Goal: Task Accomplishment & Management: Use online tool/utility

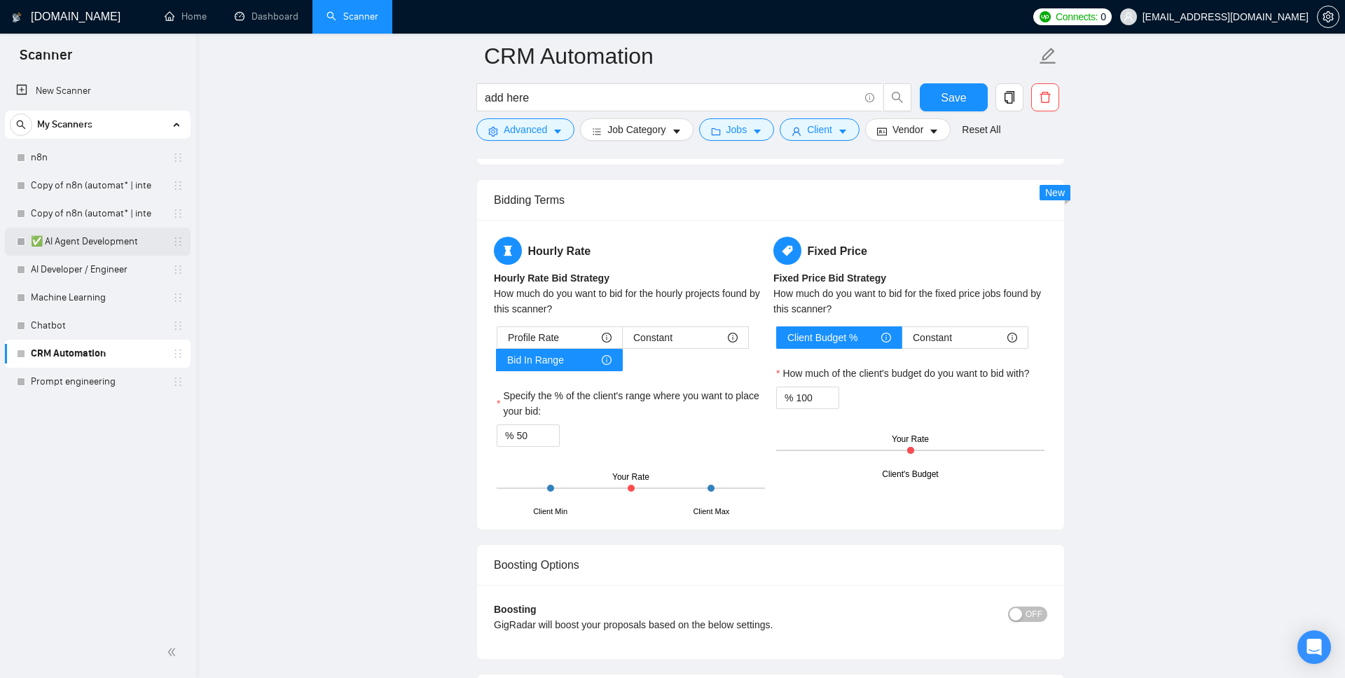
click at [125, 245] on link "✅ AI Agent Development" at bounding box center [97, 242] width 133 height 28
click at [120, 241] on link "✅ AI Agent Development" at bounding box center [97, 242] width 133 height 28
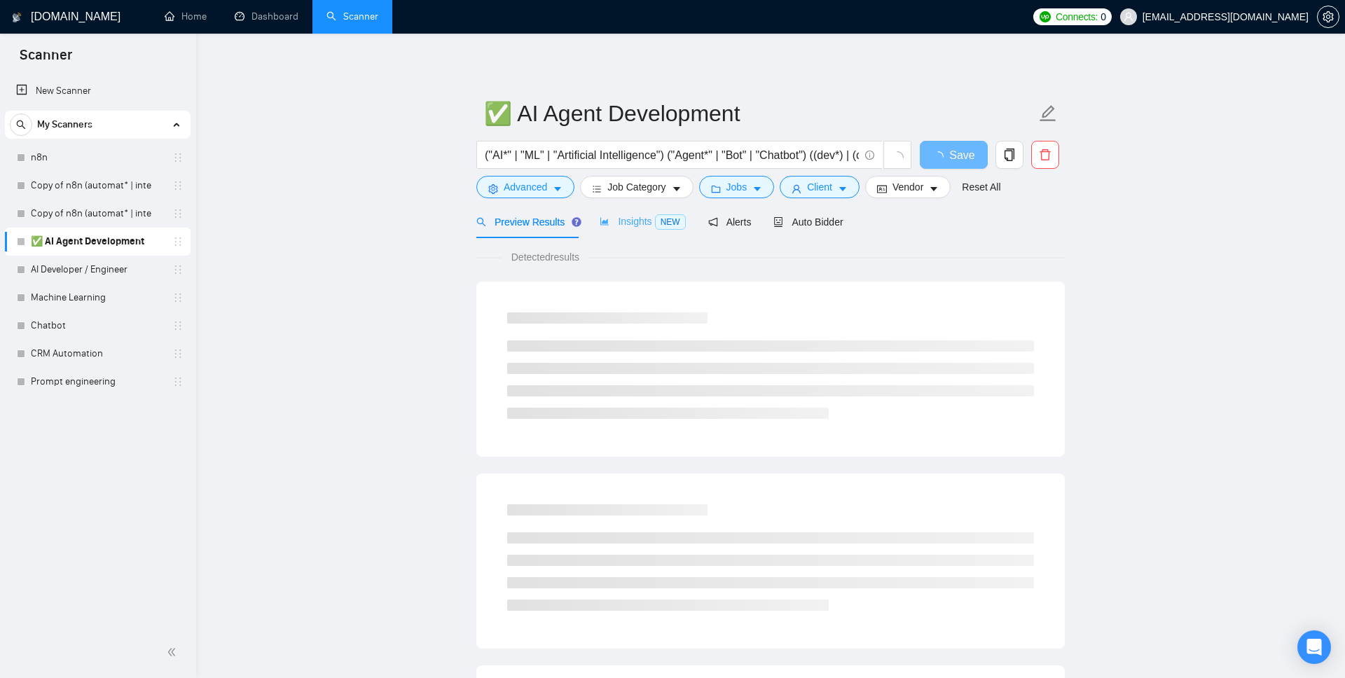
click at [631, 230] on div "Insights NEW" at bounding box center [641, 221] width 85 height 33
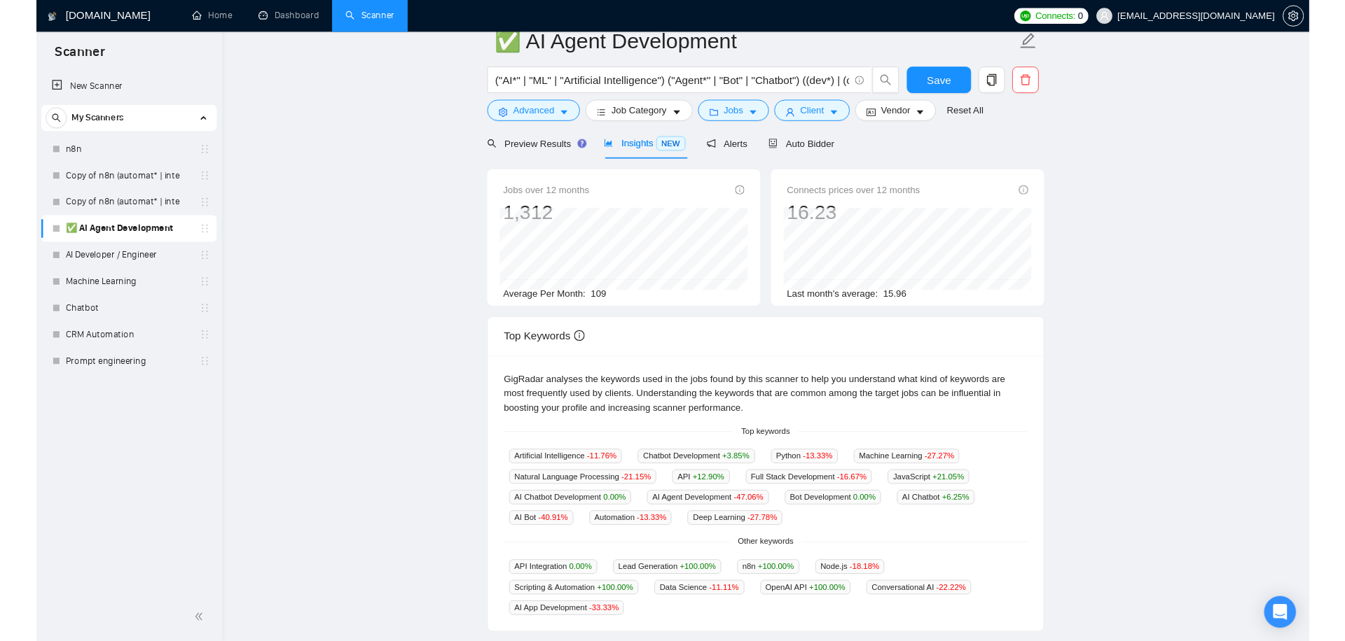
scroll to position [46, 0]
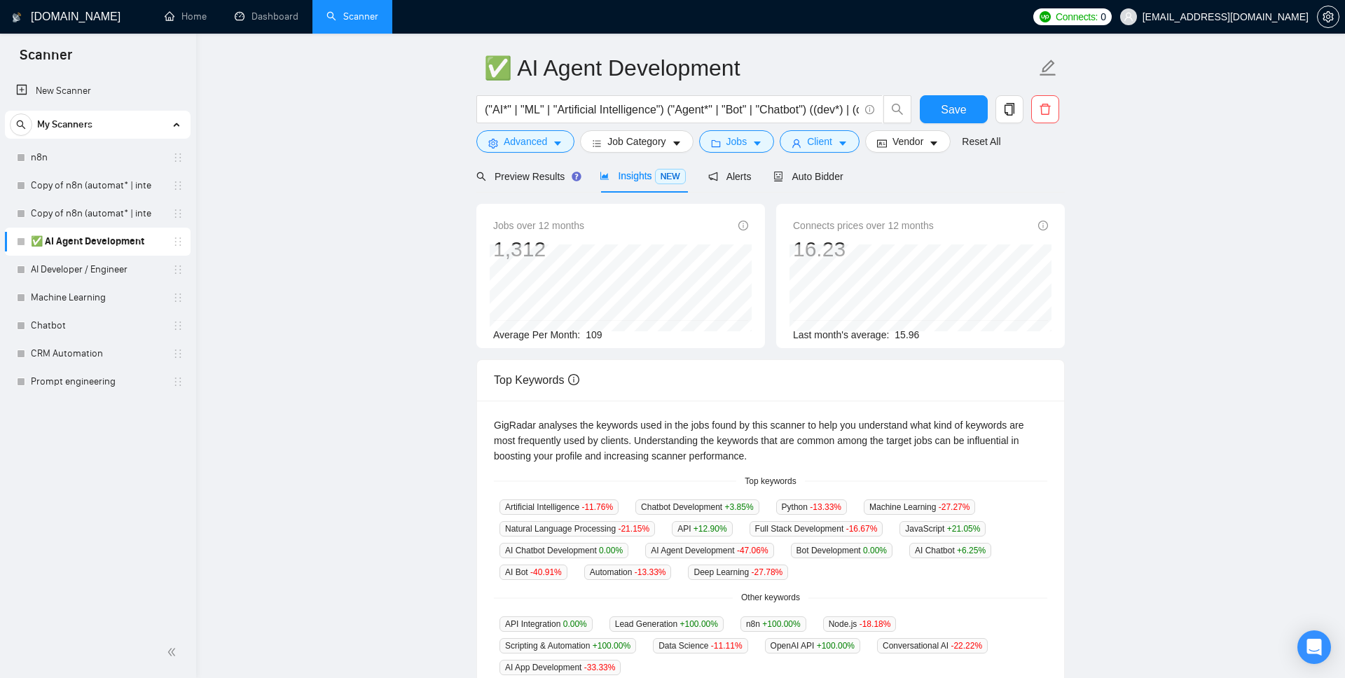
click at [396, 295] on main "✅ AI Agent Development ("AI*" | "ML" | "Artificial Intelligence") ("Agent*" | "…" at bounding box center [770, 491] width 1104 height 961
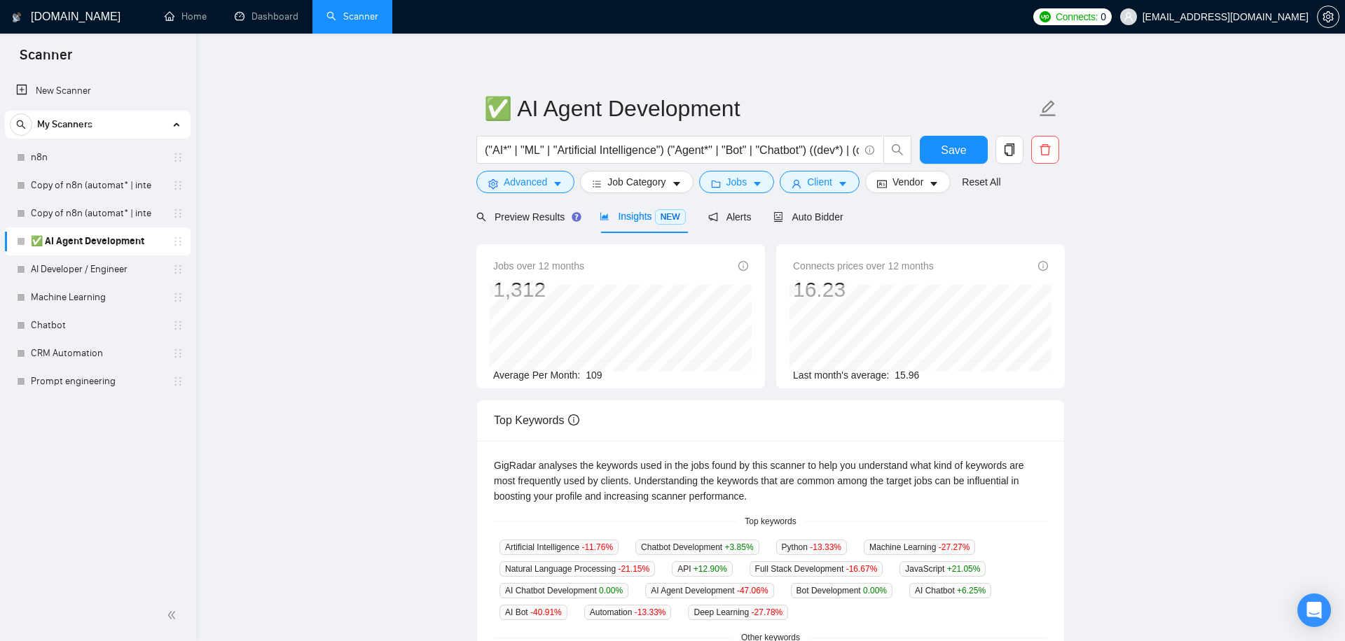
scroll to position [0, 0]
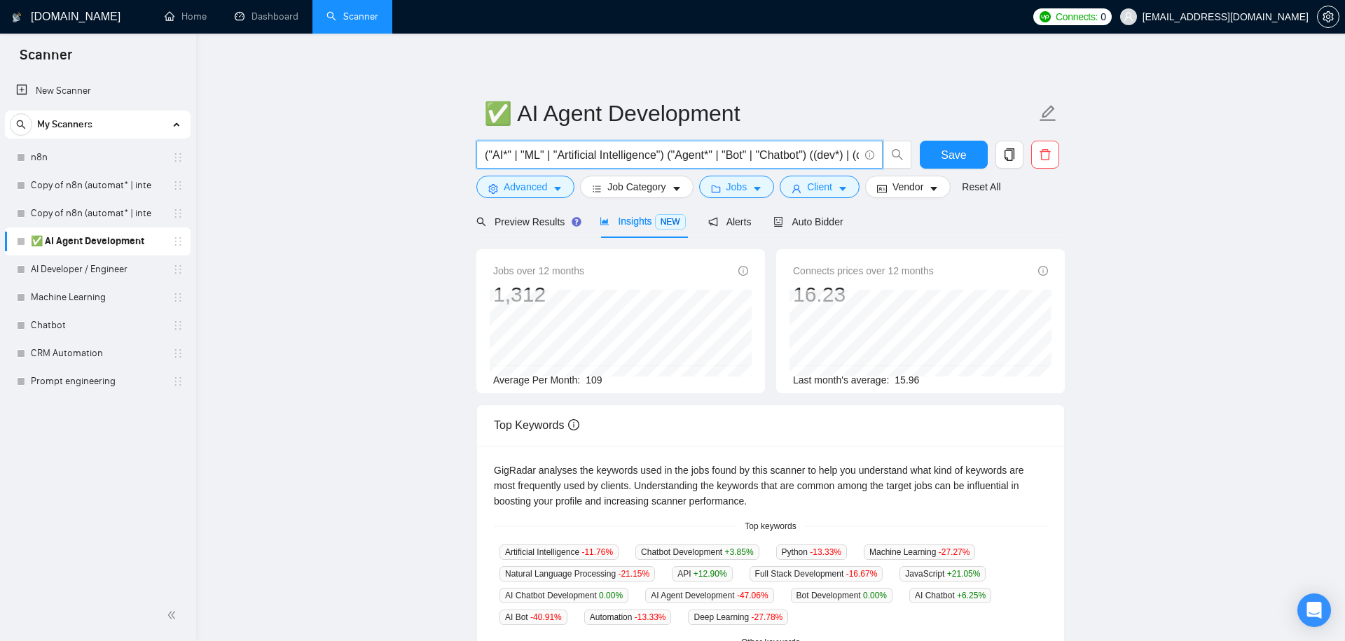
click at [619, 155] on input "("AI*" | "ML" | "Artificial Intelligence") ("Agent*" | "Bot" | "Chatbot") ((dev…" at bounding box center [672, 155] width 374 height 18
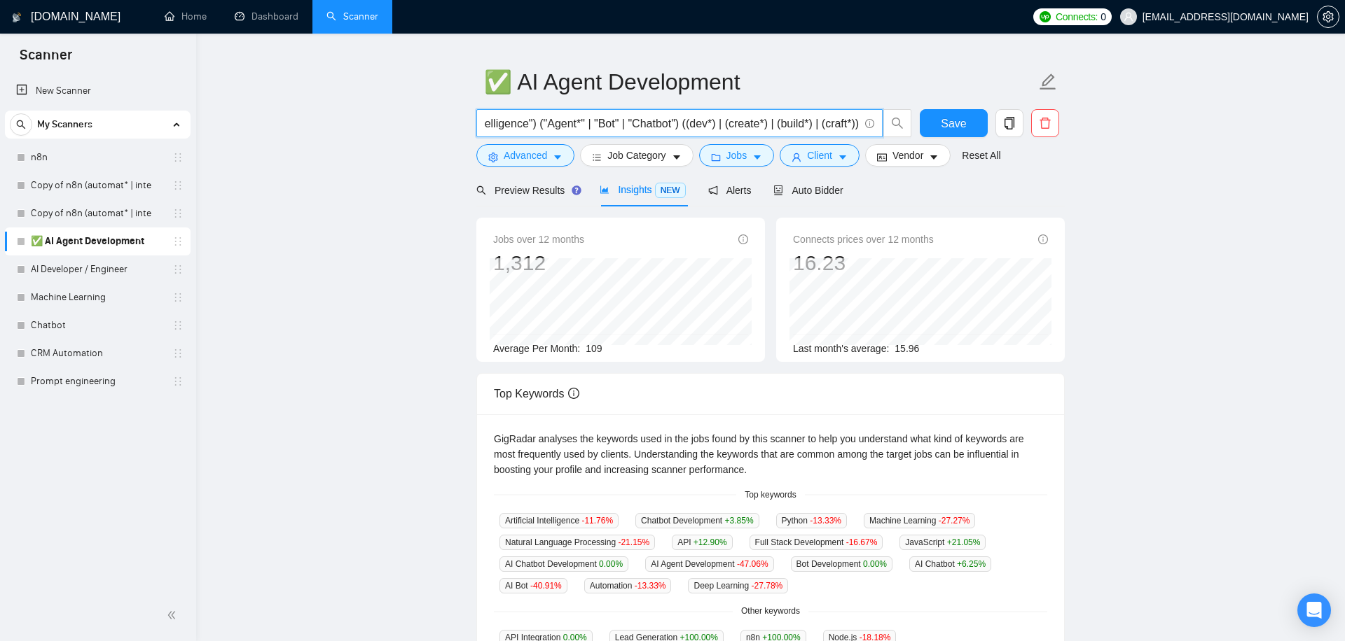
scroll to position [36, 0]
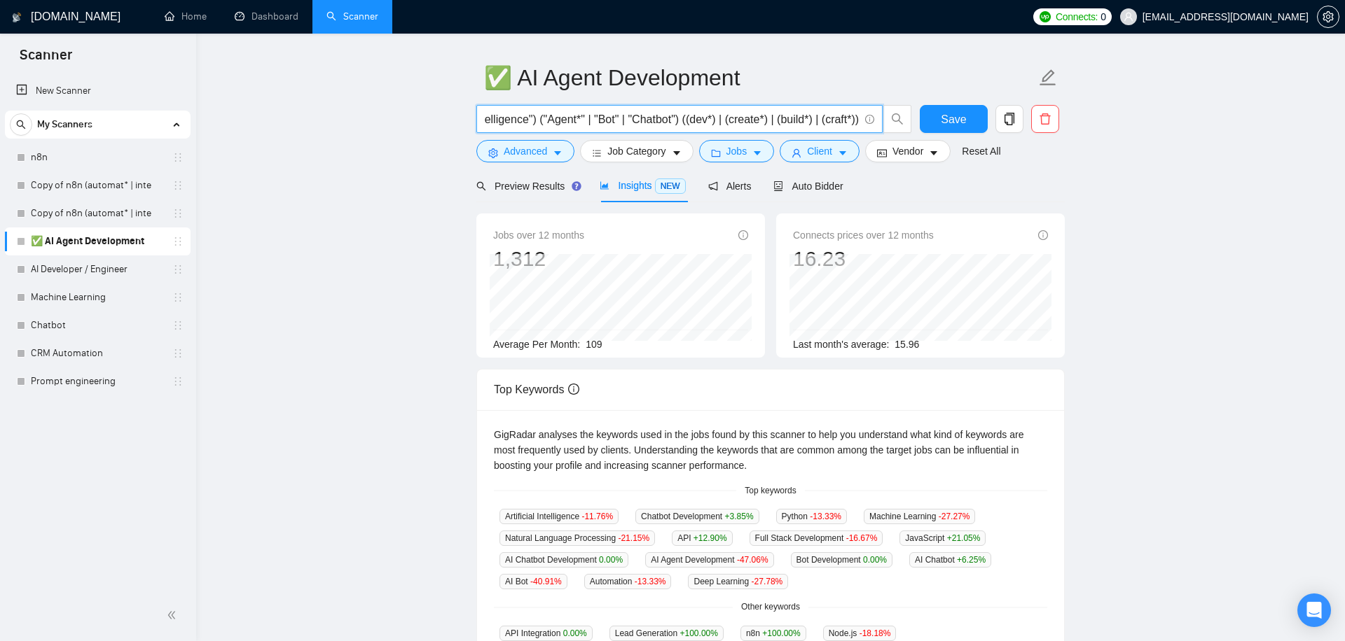
click at [596, 341] on span "109" at bounding box center [593, 344] width 16 height 11
click at [595, 343] on span "109" at bounding box center [593, 344] width 16 height 11
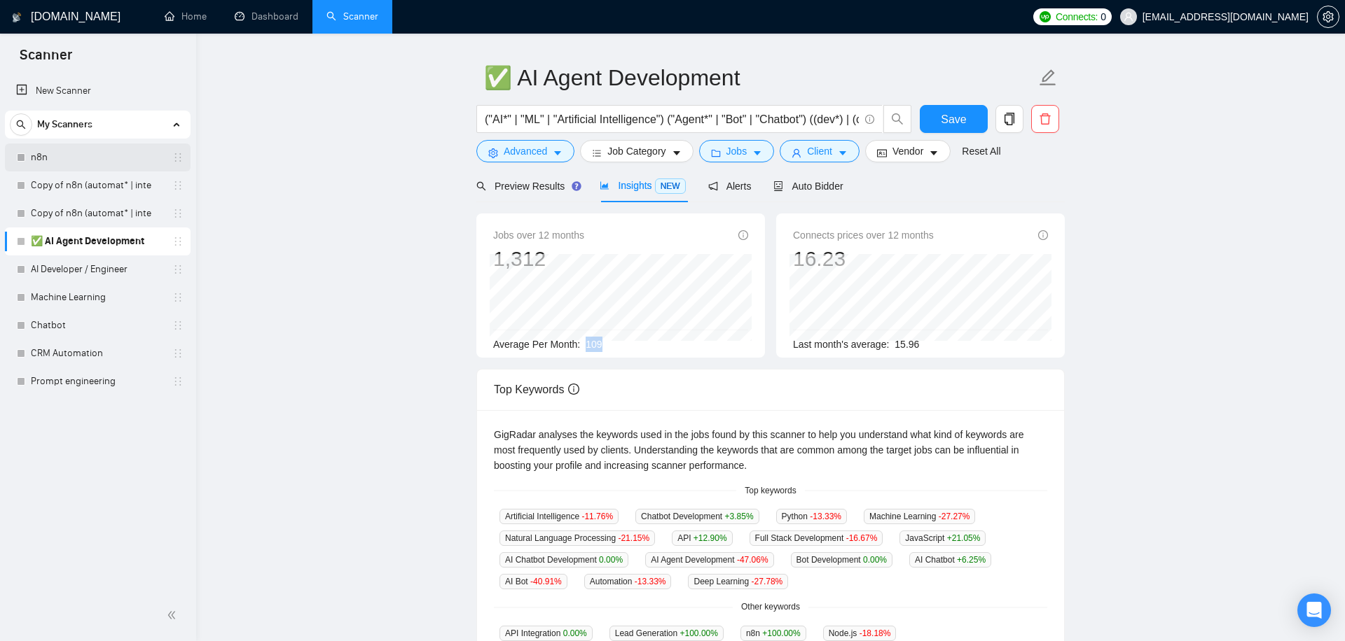
click at [78, 162] on link "n8n" at bounding box center [97, 158] width 133 height 28
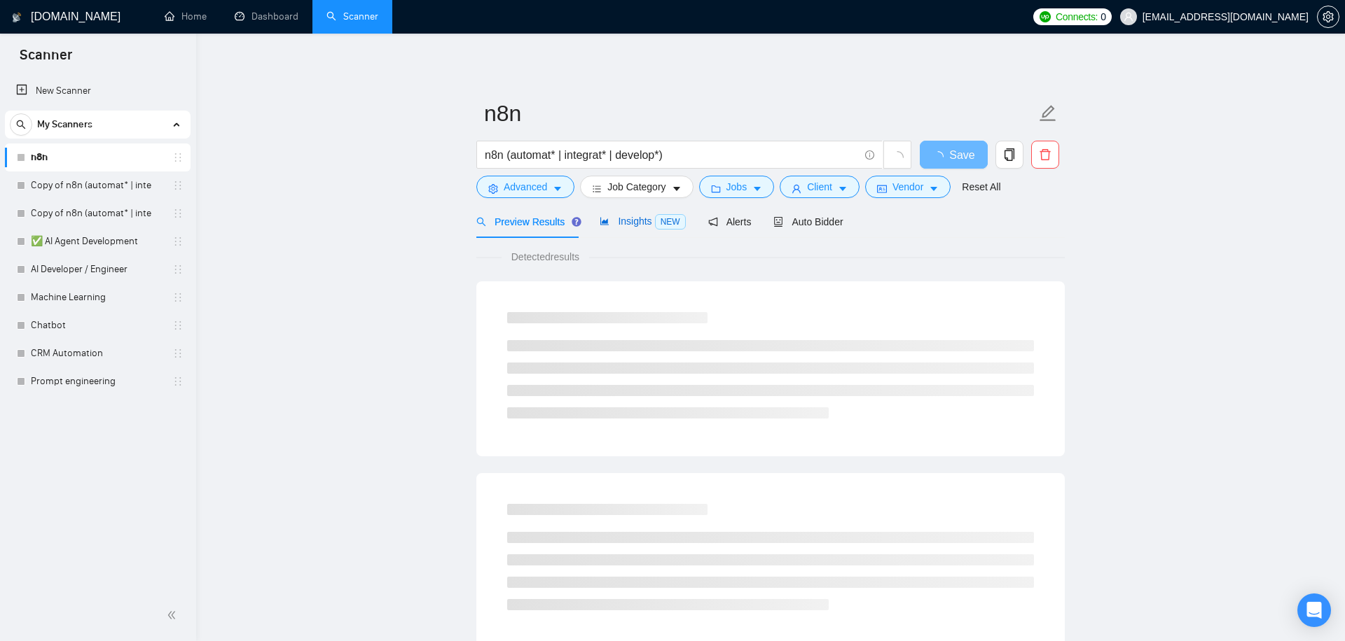
click at [639, 216] on span "Insights NEW" at bounding box center [641, 221] width 85 height 11
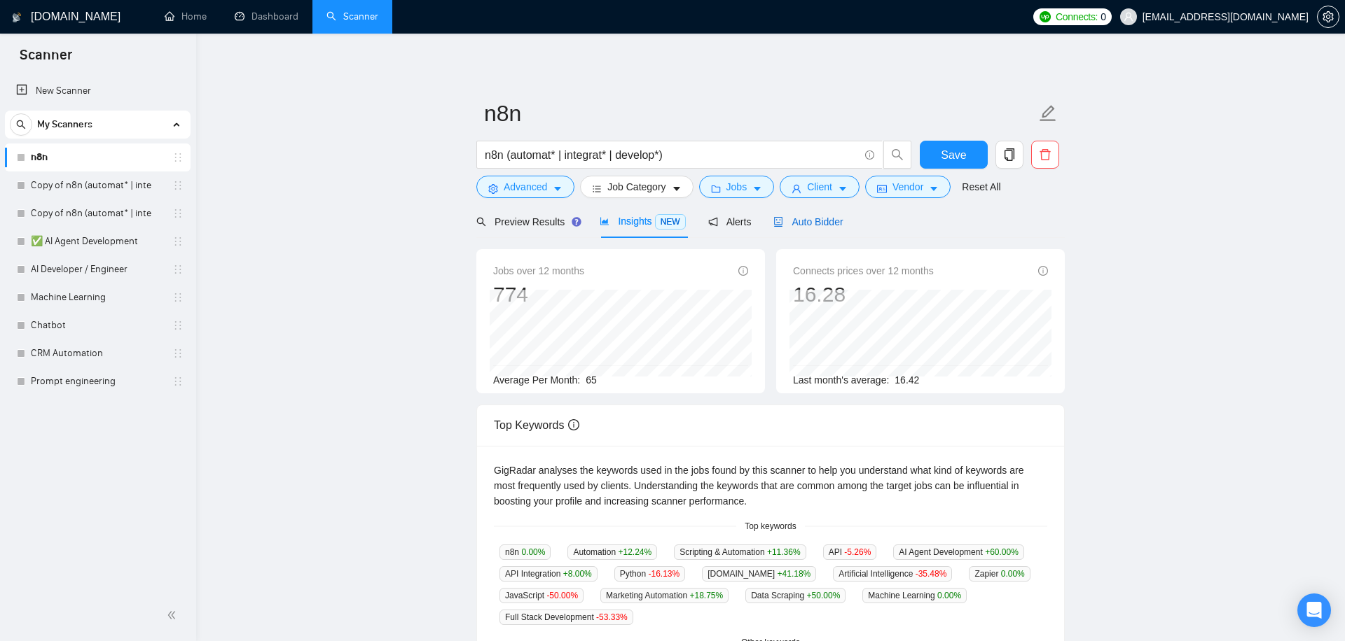
click at [814, 218] on span "Auto Bidder" at bounding box center [807, 221] width 69 height 11
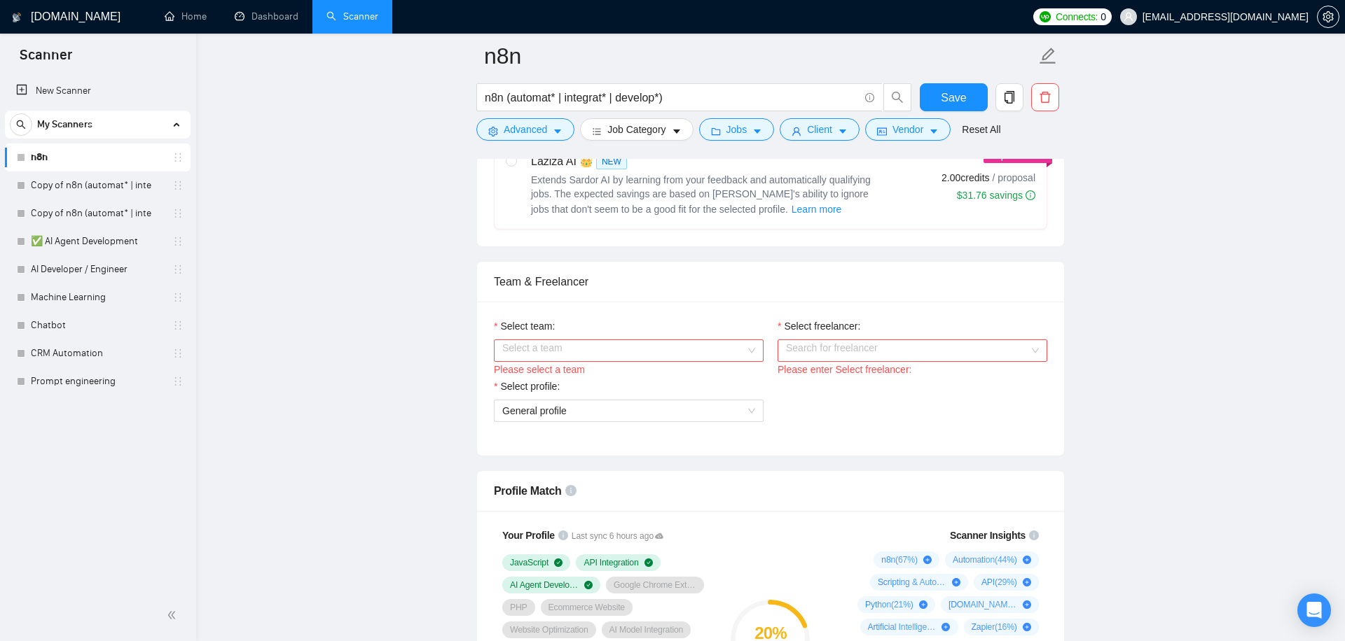
scroll to position [630, 0]
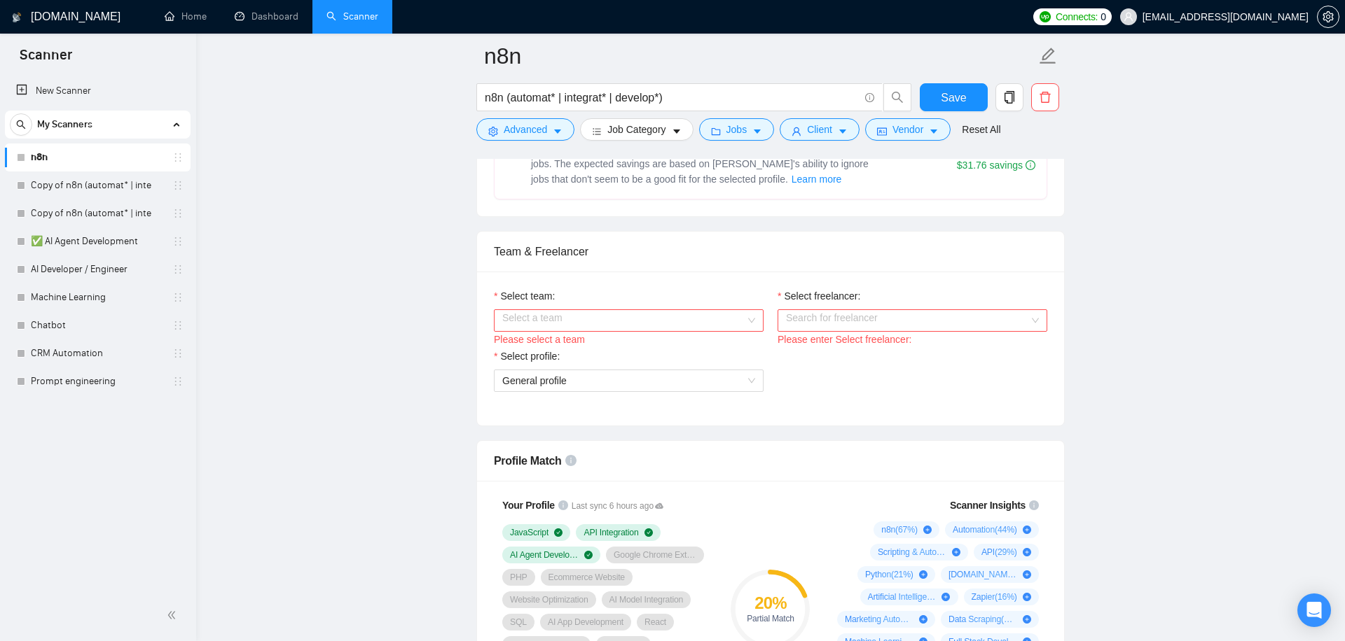
click at [631, 313] on input "Select team:" at bounding box center [623, 320] width 243 height 21
click at [603, 343] on div "Ratech" at bounding box center [628, 347] width 253 height 15
click at [891, 319] on input "Select freelancer:" at bounding box center [907, 320] width 243 height 21
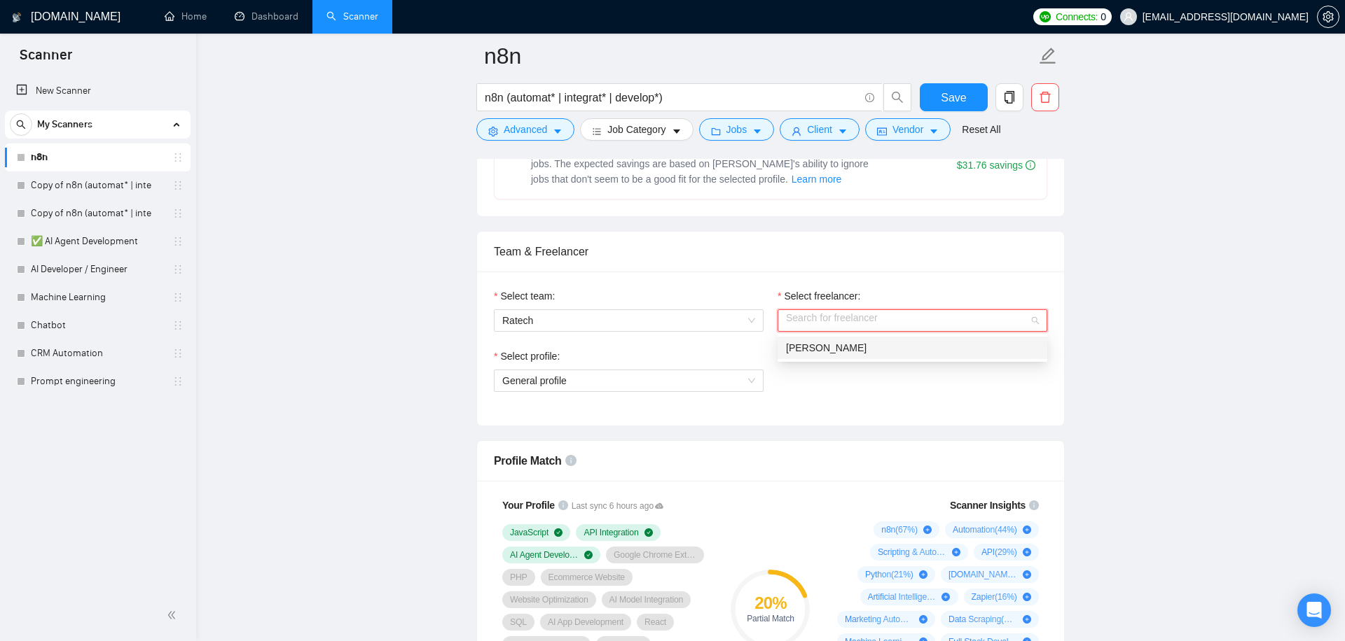
click at [866, 345] on span "[PERSON_NAME]" at bounding box center [826, 347] width 81 height 11
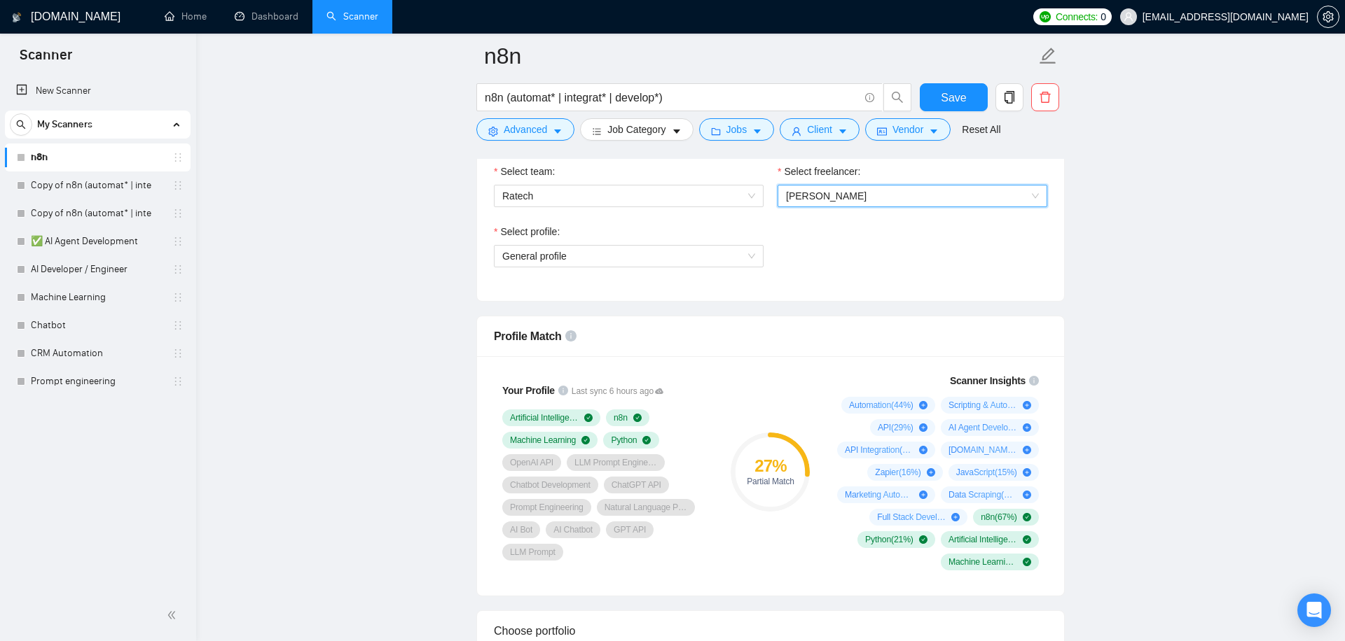
scroll to position [777, 0]
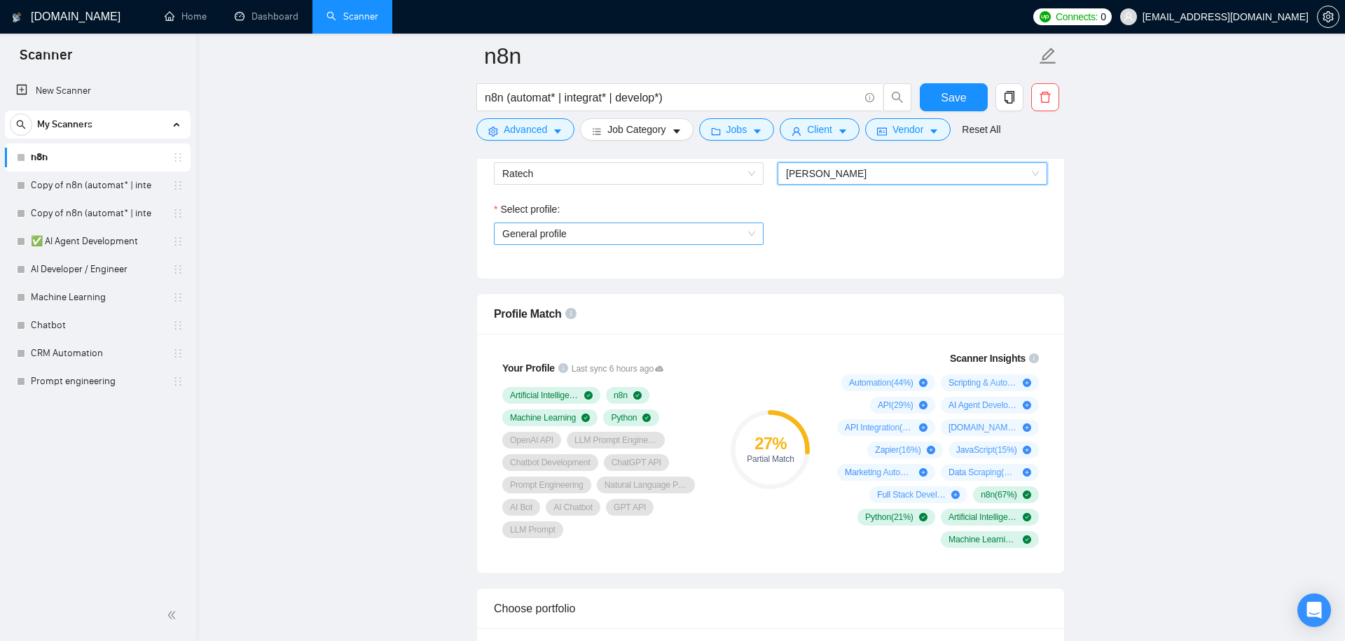
click at [691, 239] on span "General profile" at bounding box center [628, 233] width 253 height 21
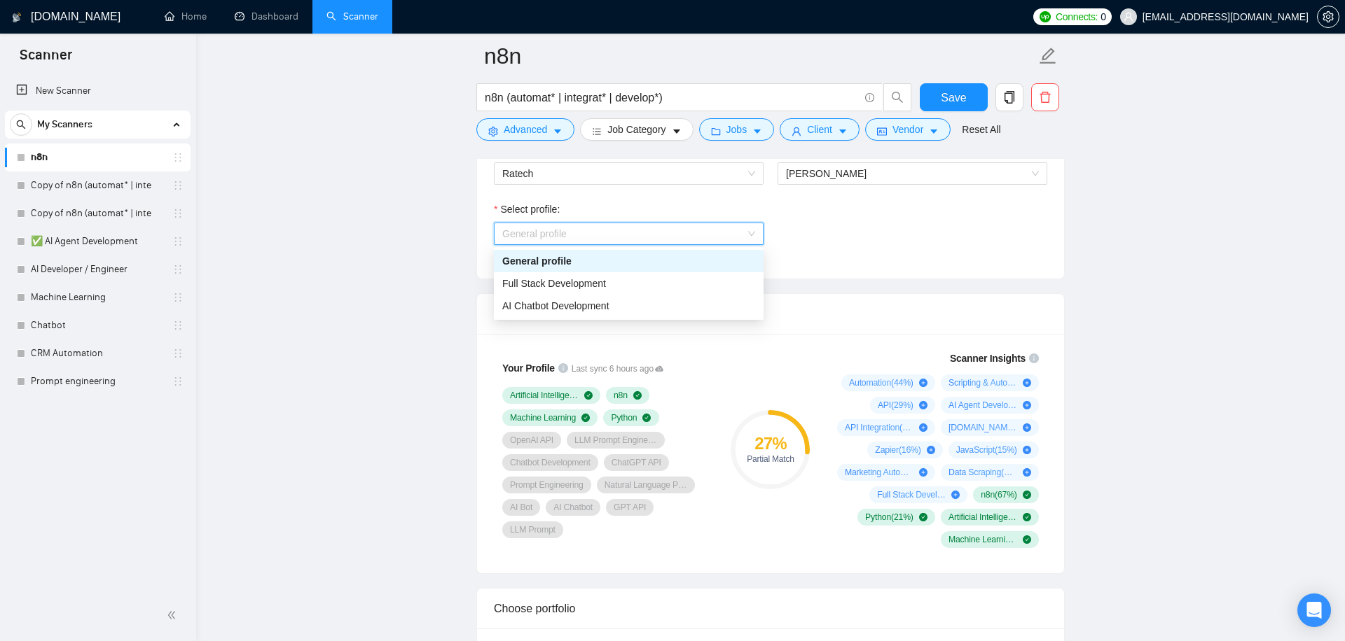
click at [840, 233] on div "Select profile: General profile" at bounding box center [770, 232] width 567 height 60
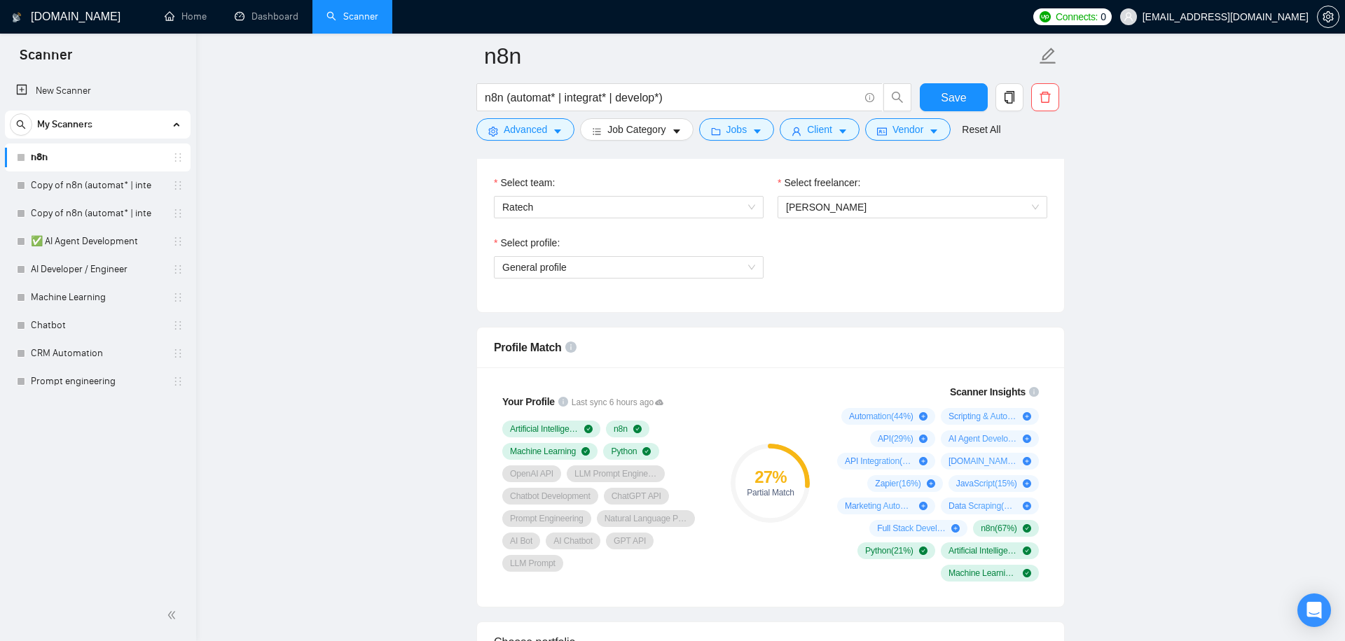
scroll to position [743, 0]
click at [111, 247] on link "✅ AI Agent Development" at bounding box center [97, 242] width 133 height 28
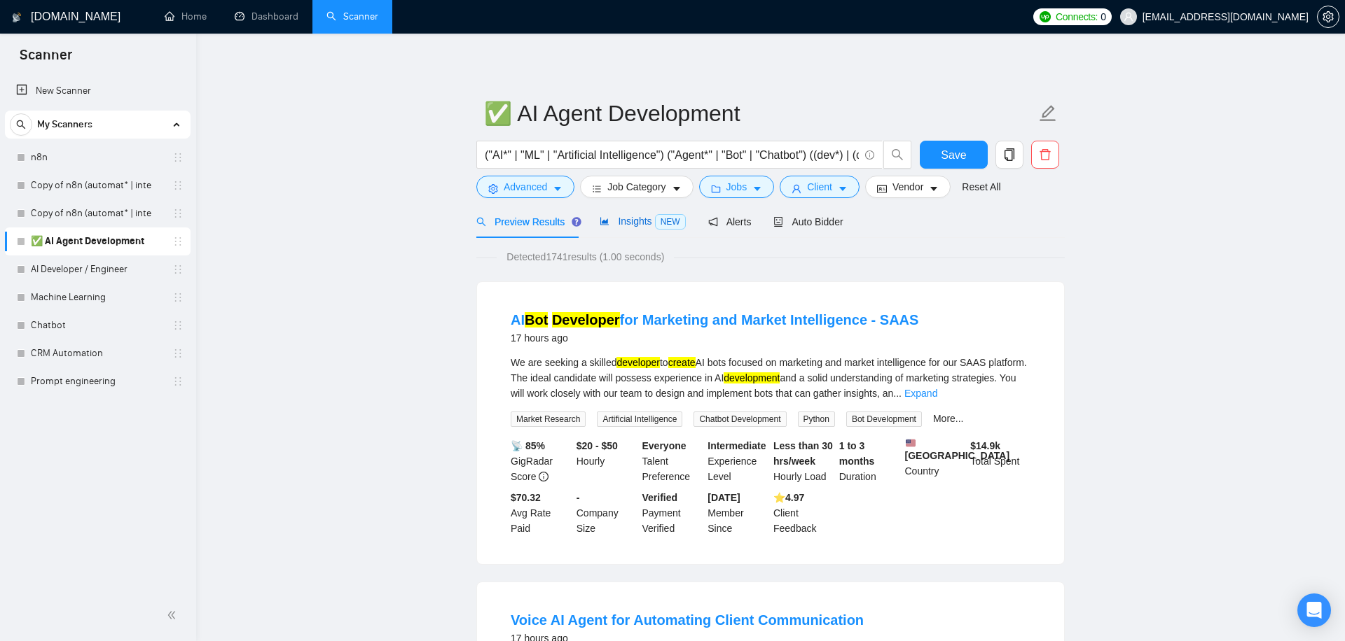
click at [669, 230] on span "NEW" at bounding box center [670, 221] width 31 height 15
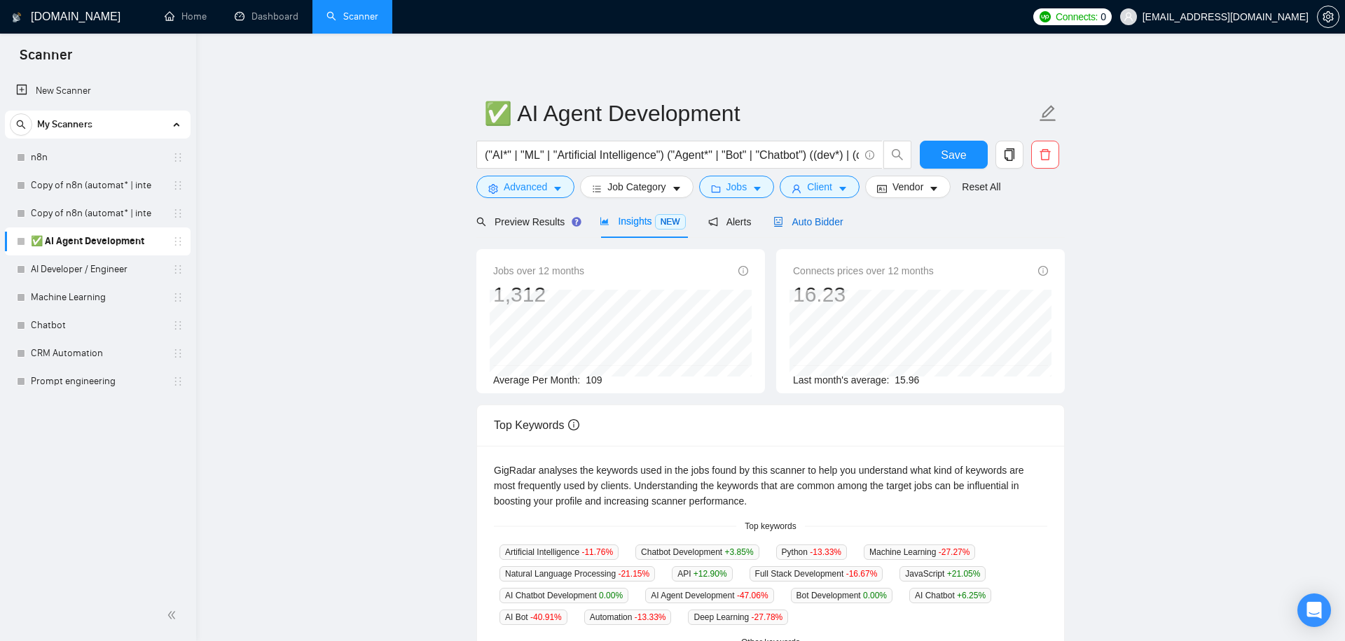
click at [817, 221] on span "Auto Bidder" at bounding box center [807, 221] width 69 height 11
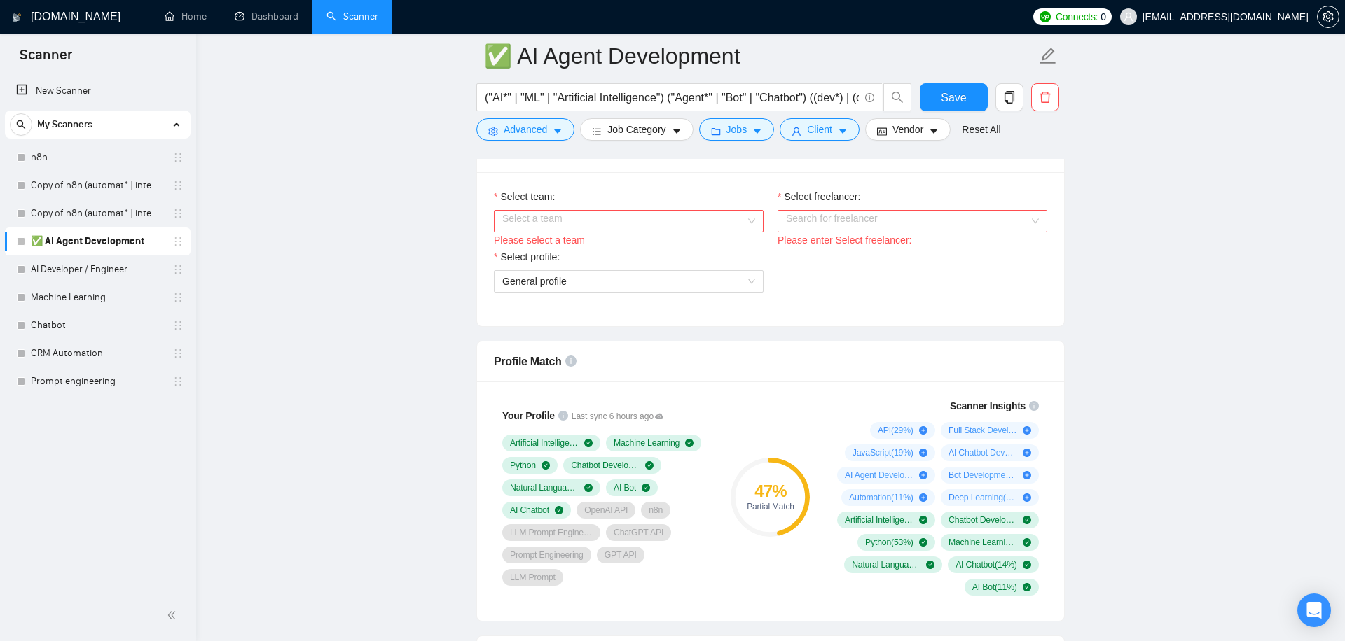
scroll to position [716, 0]
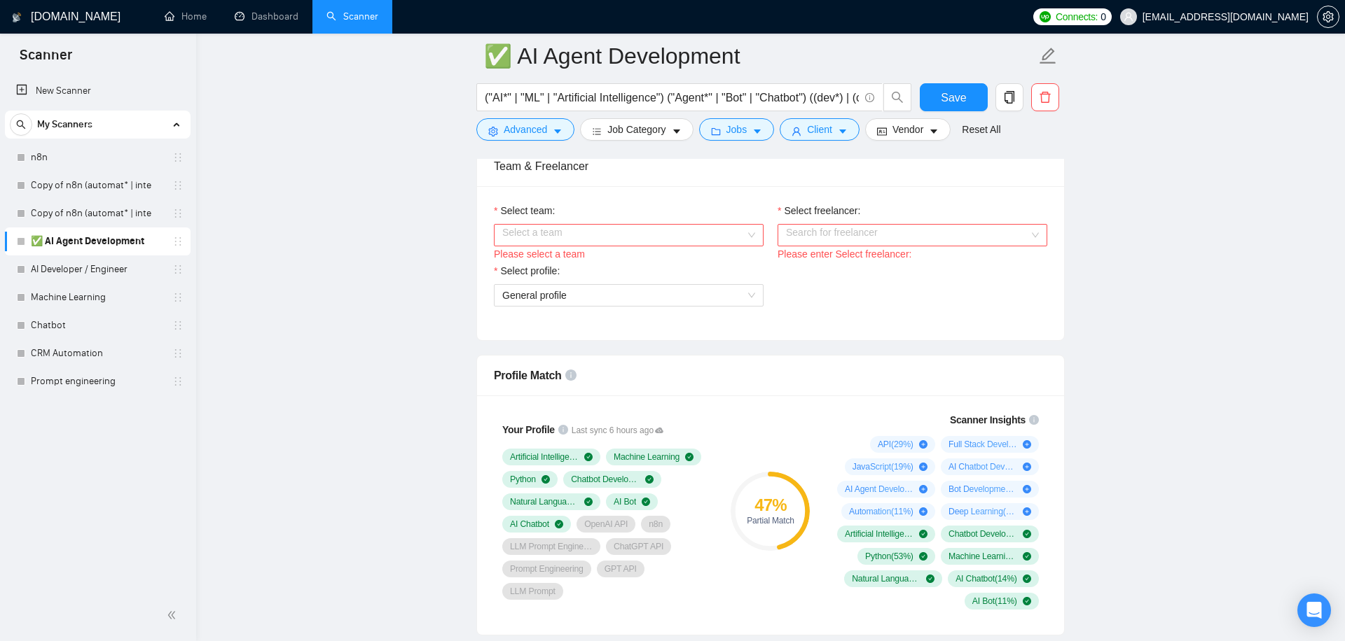
click at [738, 242] on input "Select team:" at bounding box center [623, 235] width 243 height 21
click at [693, 257] on div "Ratech" at bounding box center [628, 262] width 253 height 15
click at [854, 242] on input "Select freelancer:" at bounding box center [907, 235] width 243 height 21
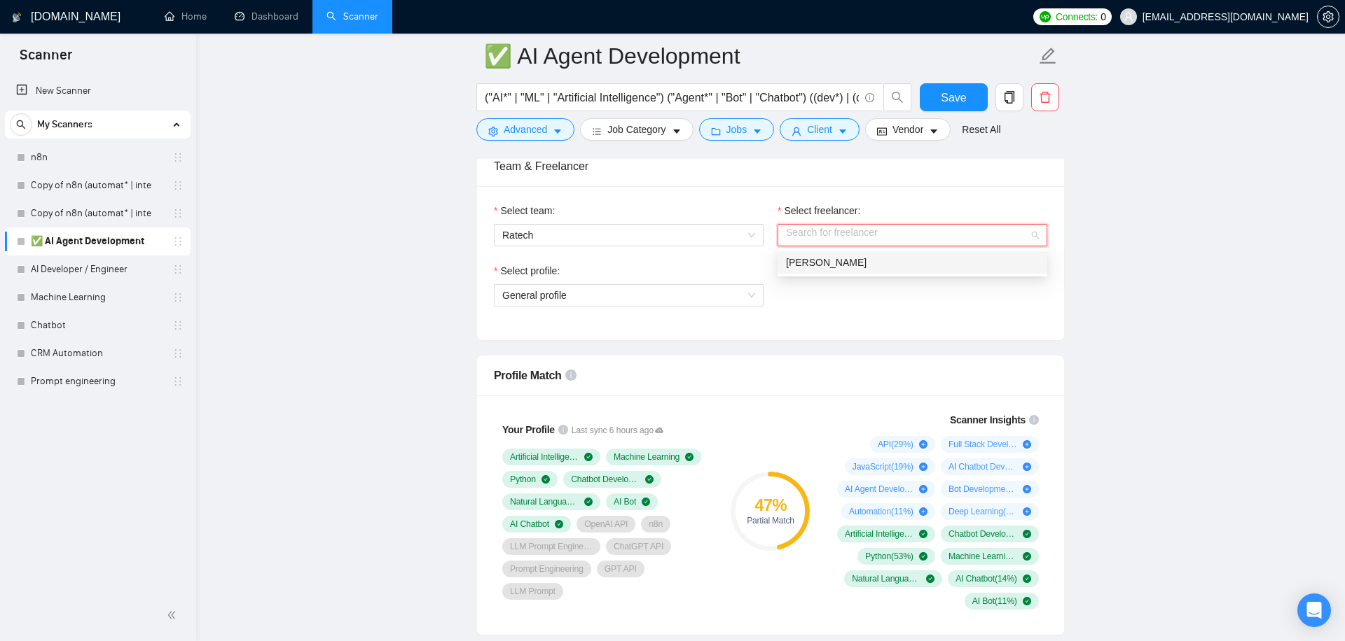
click at [840, 264] on span "[PERSON_NAME]" at bounding box center [826, 262] width 81 height 11
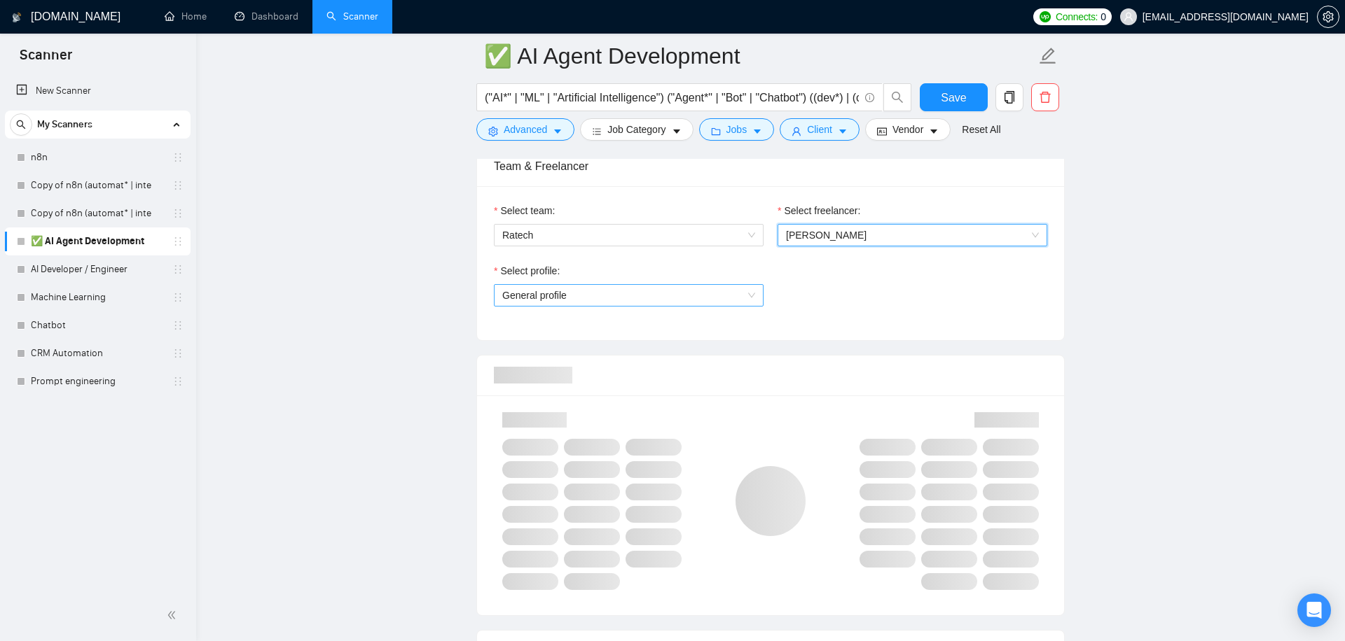
click at [669, 293] on span "General profile" at bounding box center [628, 295] width 253 height 21
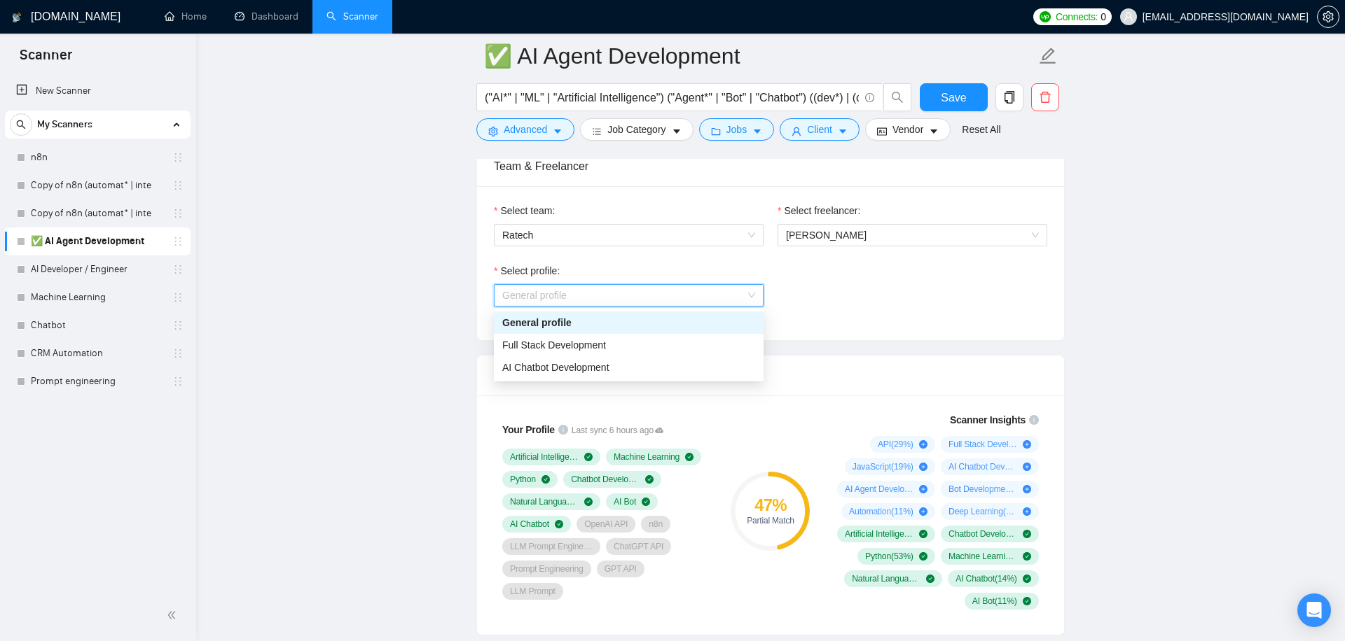
click at [639, 322] on div "General profile" at bounding box center [628, 322] width 253 height 15
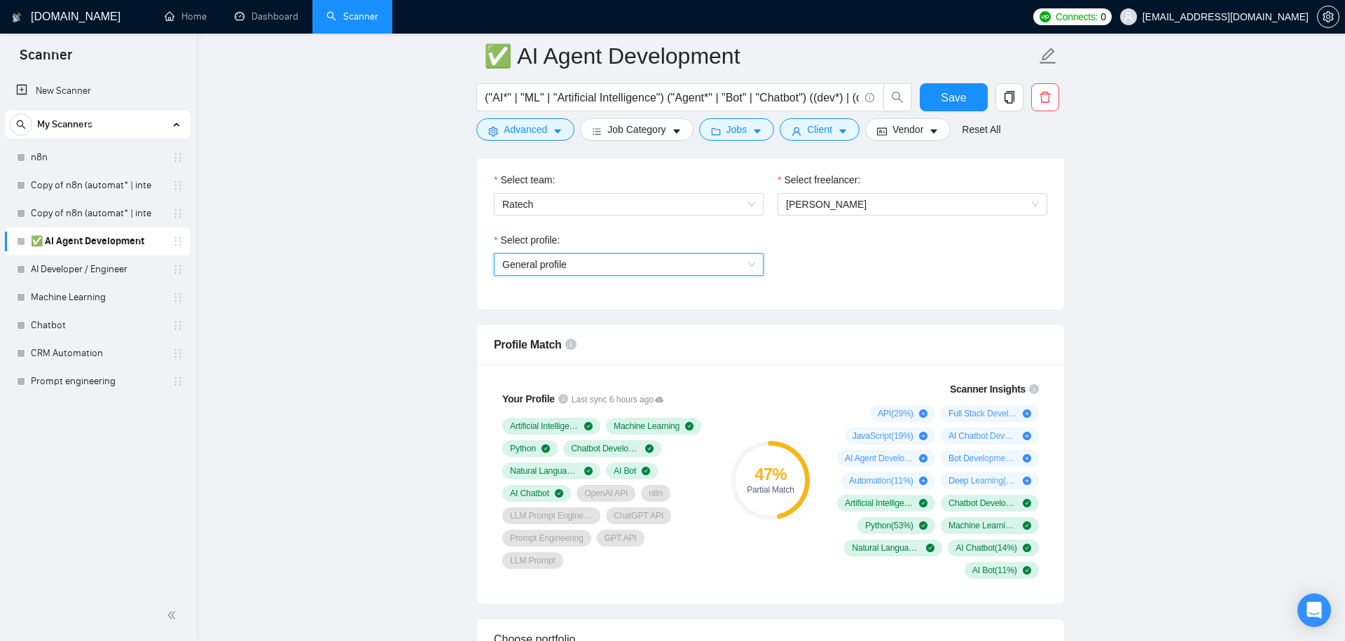
scroll to position [782, 0]
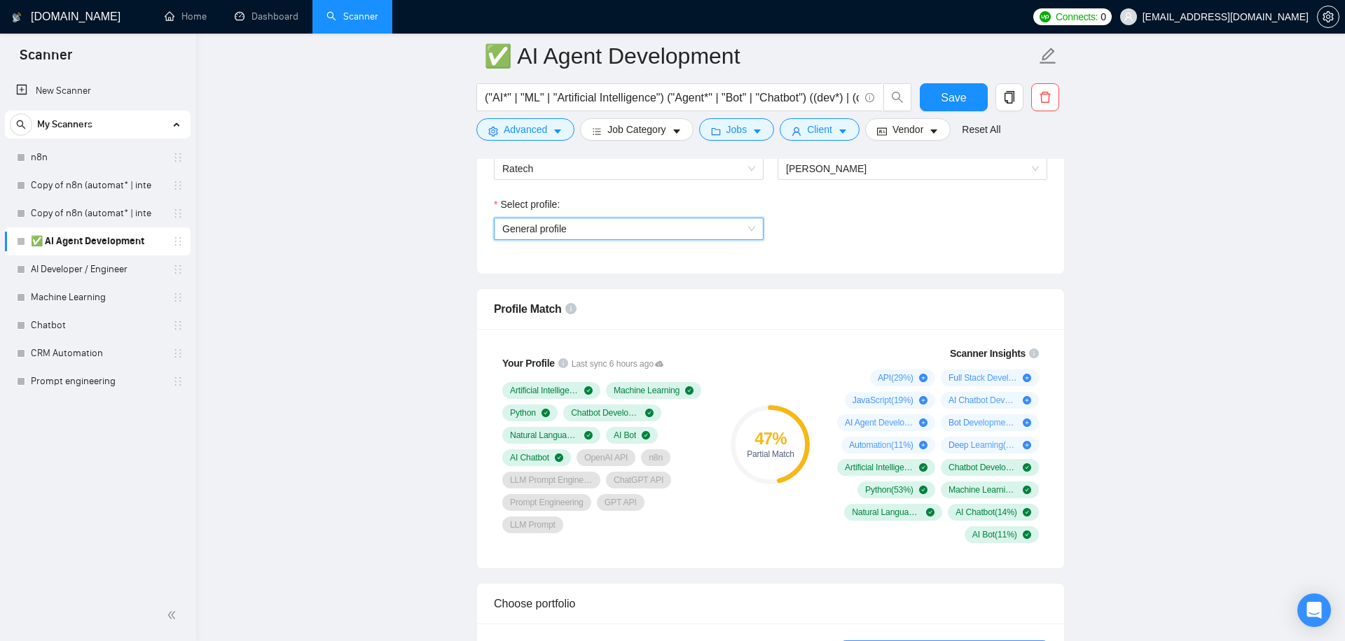
click at [712, 218] on span "General profile" at bounding box center [628, 228] width 253 height 21
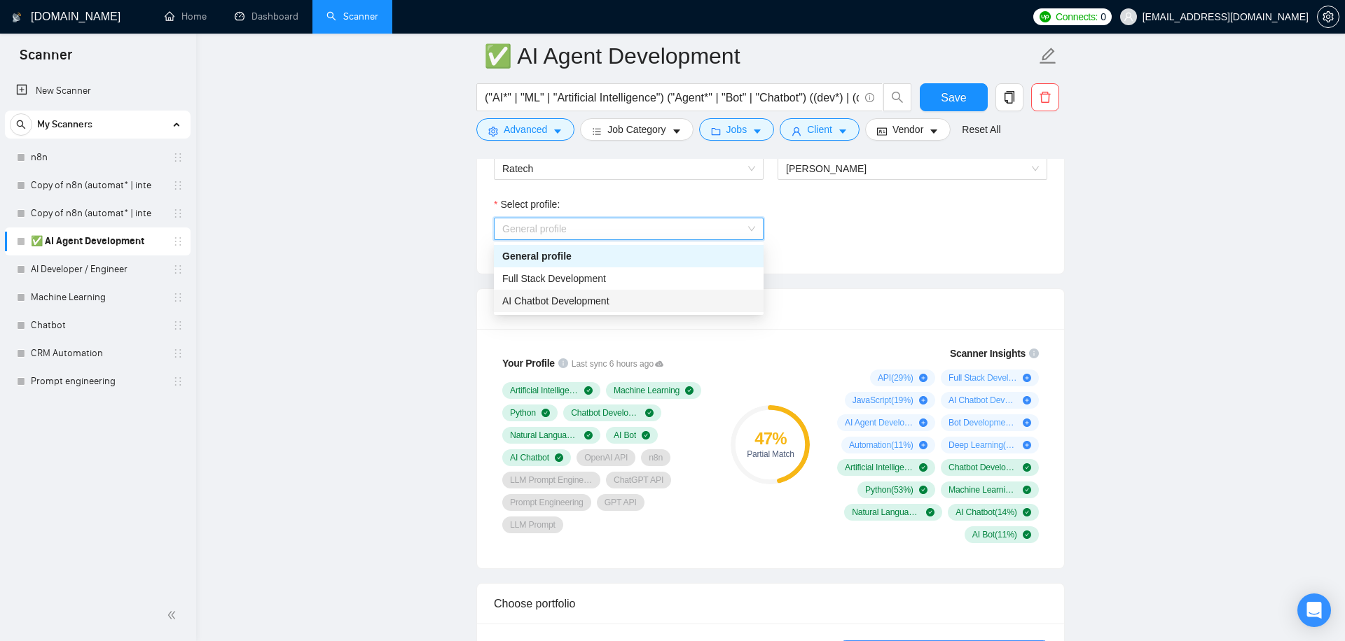
click at [599, 302] on span "AI Chatbot Development" at bounding box center [555, 301] width 107 height 11
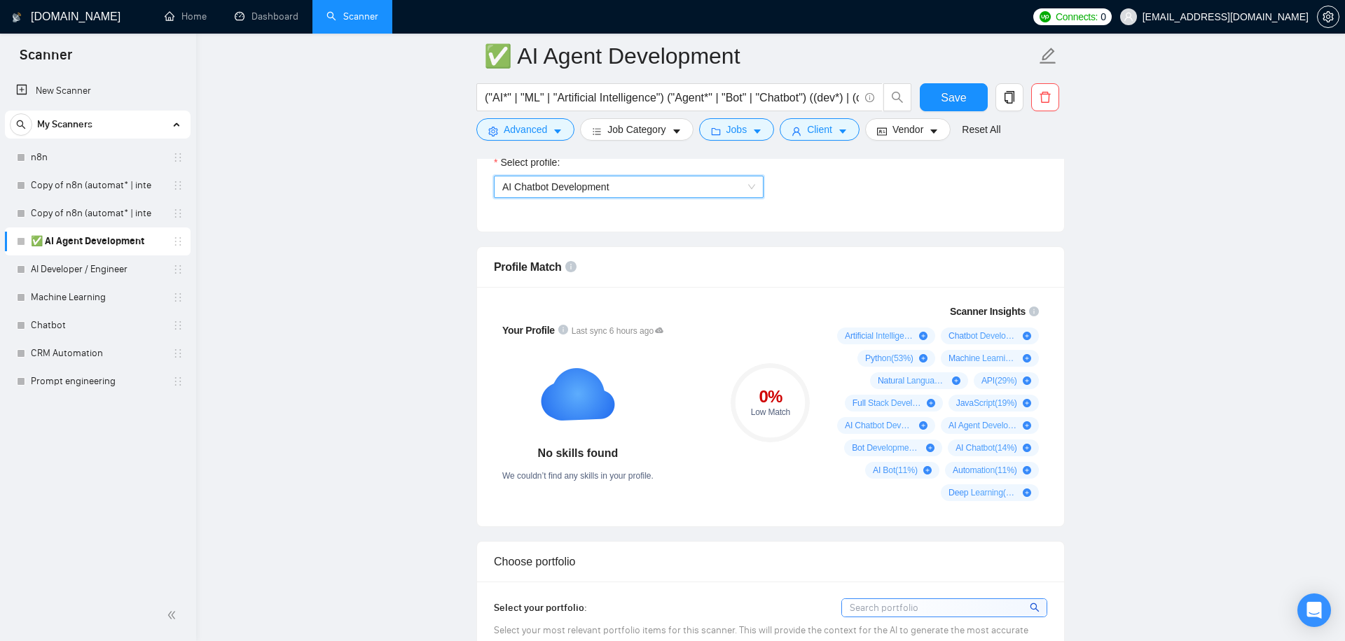
scroll to position [842, 0]
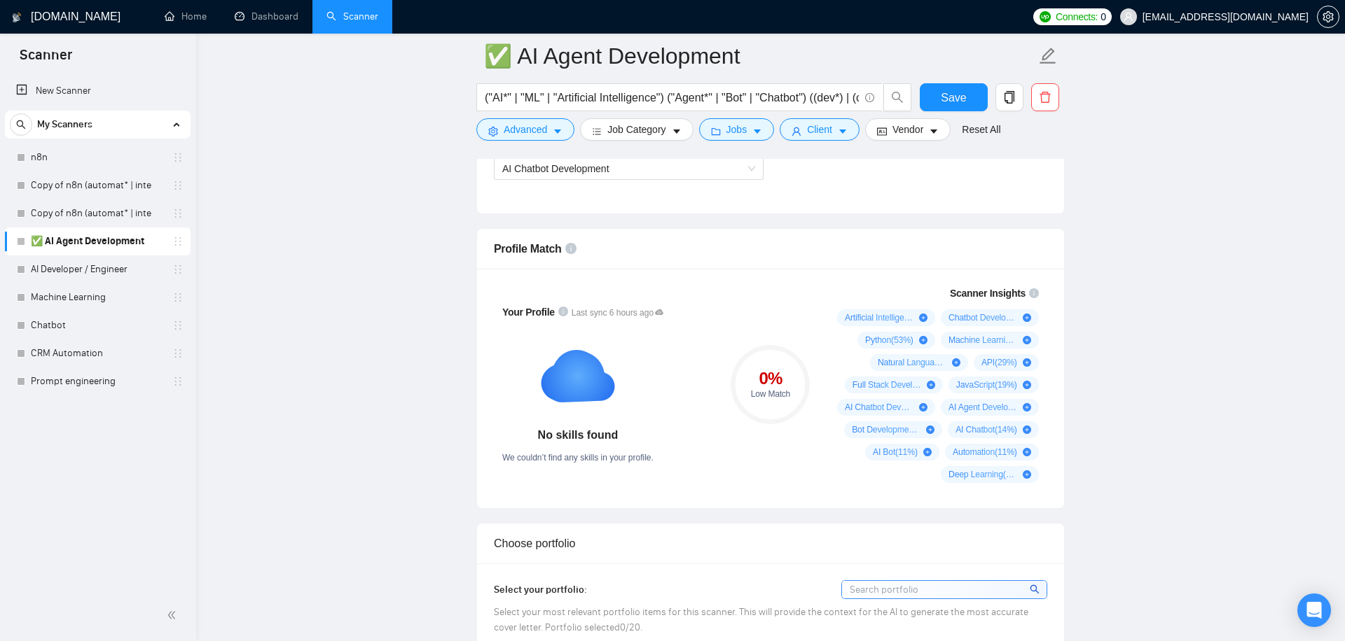
click at [681, 180] on div "Select profile: AI Chatbot Development" at bounding box center [629, 167] width 284 height 60
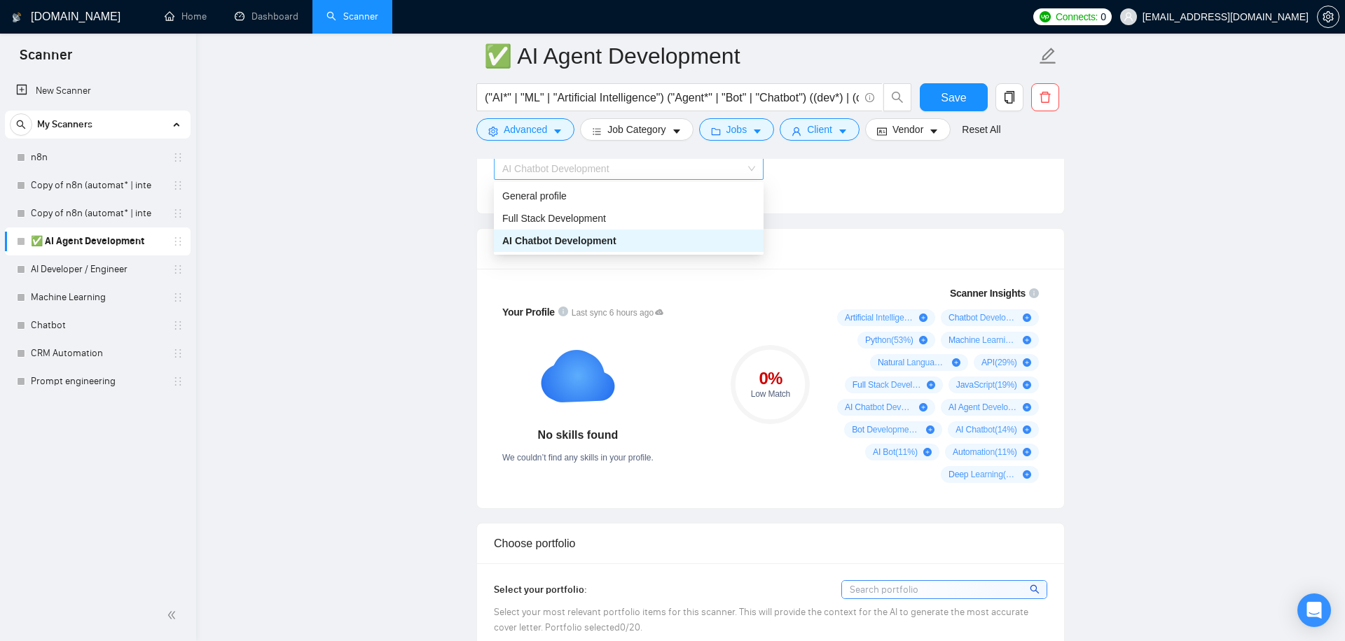
click at [696, 170] on span "AI Chatbot Development" at bounding box center [628, 168] width 253 height 21
click at [640, 215] on div "Full Stack Development" at bounding box center [628, 218] width 253 height 15
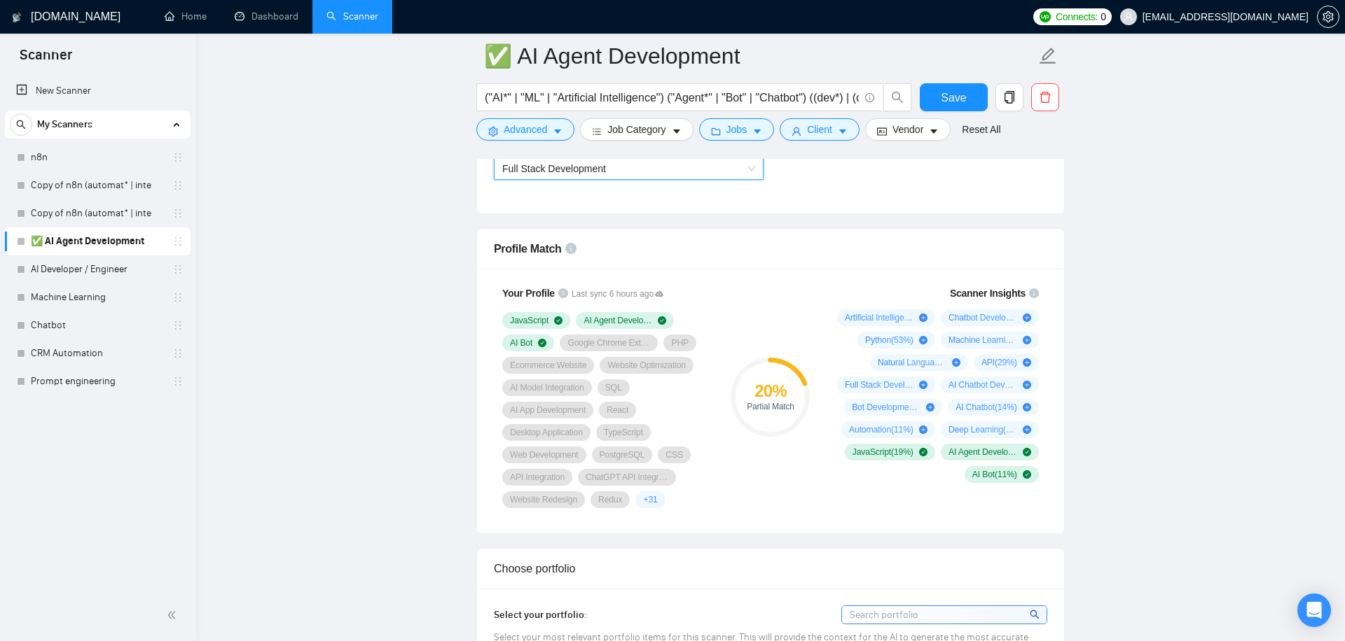
click at [727, 287] on div "20 % Partial Match" at bounding box center [770, 397] width 94 height 240
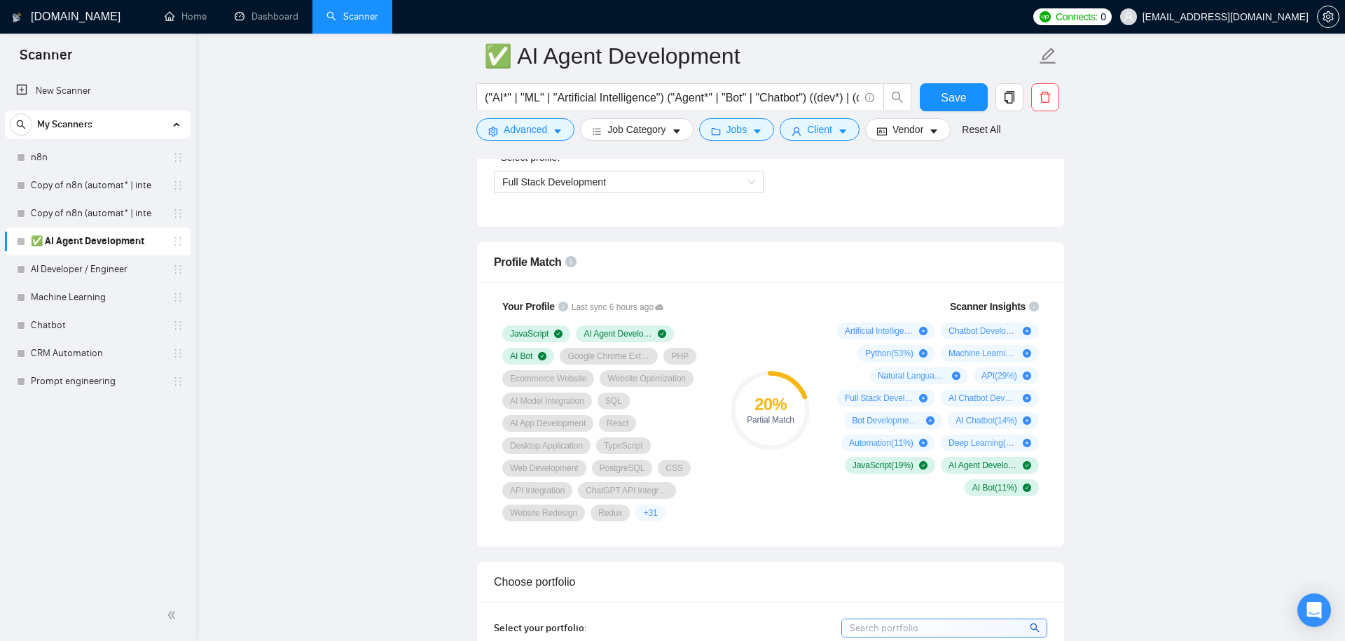
scroll to position [828, 0]
drag, startPoint x: 489, startPoint y: 98, endPoint x: 773, endPoint y: 113, distance: 284.7
click at [773, 113] on div "("AI*" | "ML" | "Artificial Intelligence") ("Agent*" | "Bot" | "Chatbot") ((dev…" at bounding box center [693, 100] width 441 height 35
click at [773, 97] on input "("AI*" | "ML" | "Artificial Intelligence") ("Agent*" | "Bot" | "Chatbot") ((dev…" at bounding box center [672, 98] width 374 height 18
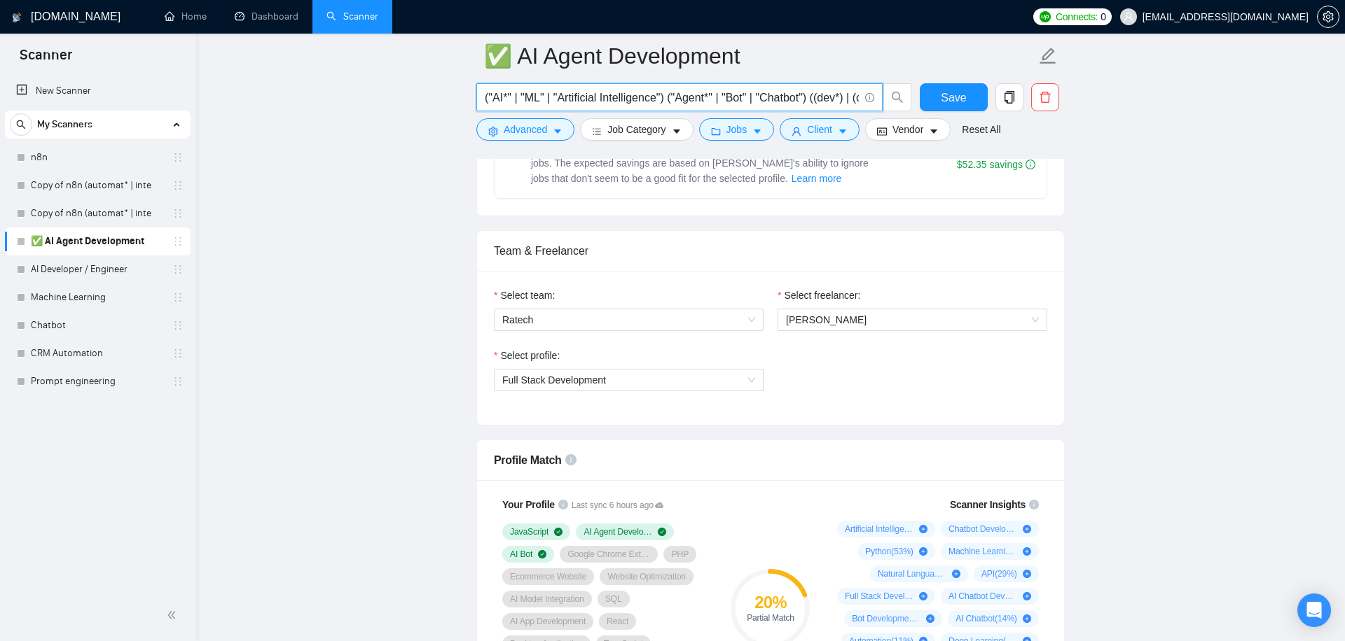
scroll to position [0, 0]
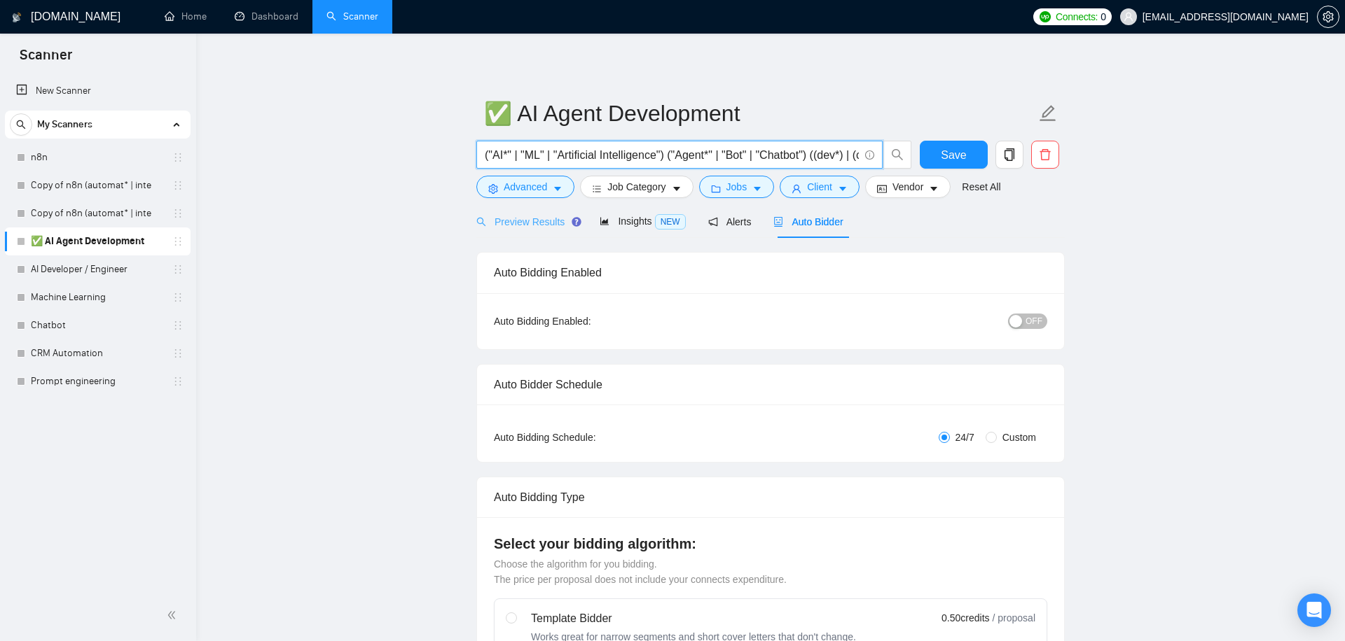
click at [523, 231] on div "Preview Results" at bounding box center [526, 221] width 101 height 33
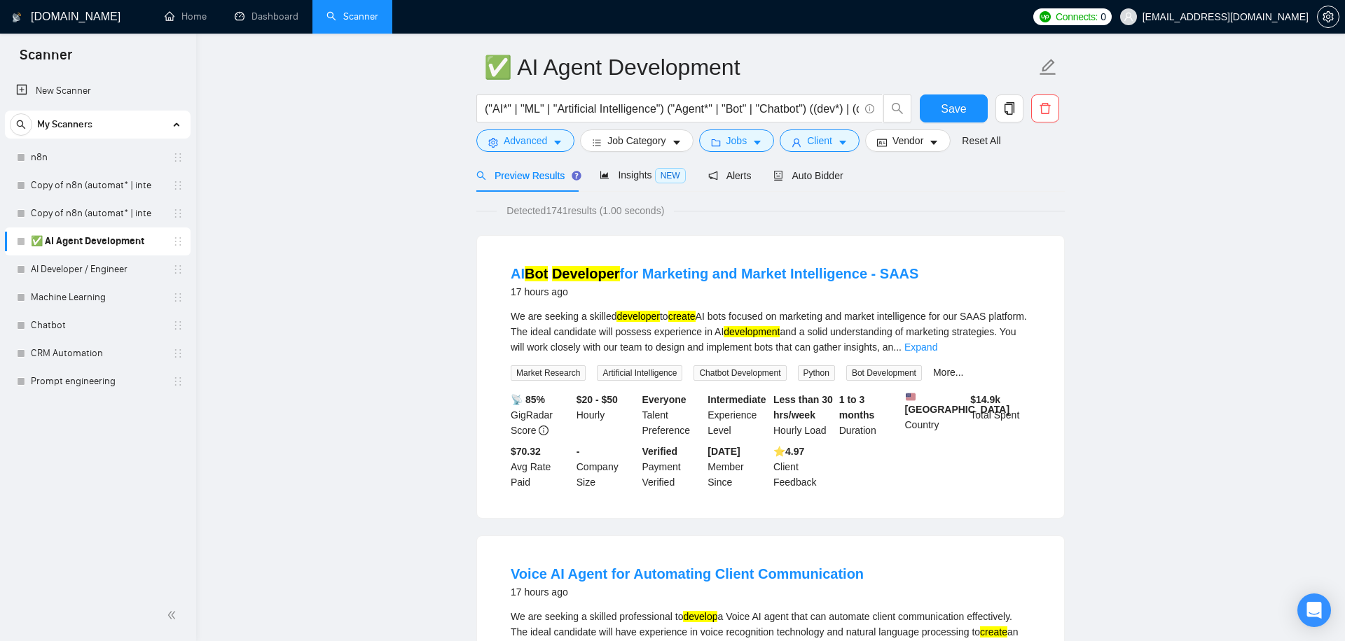
scroll to position [51, 0]
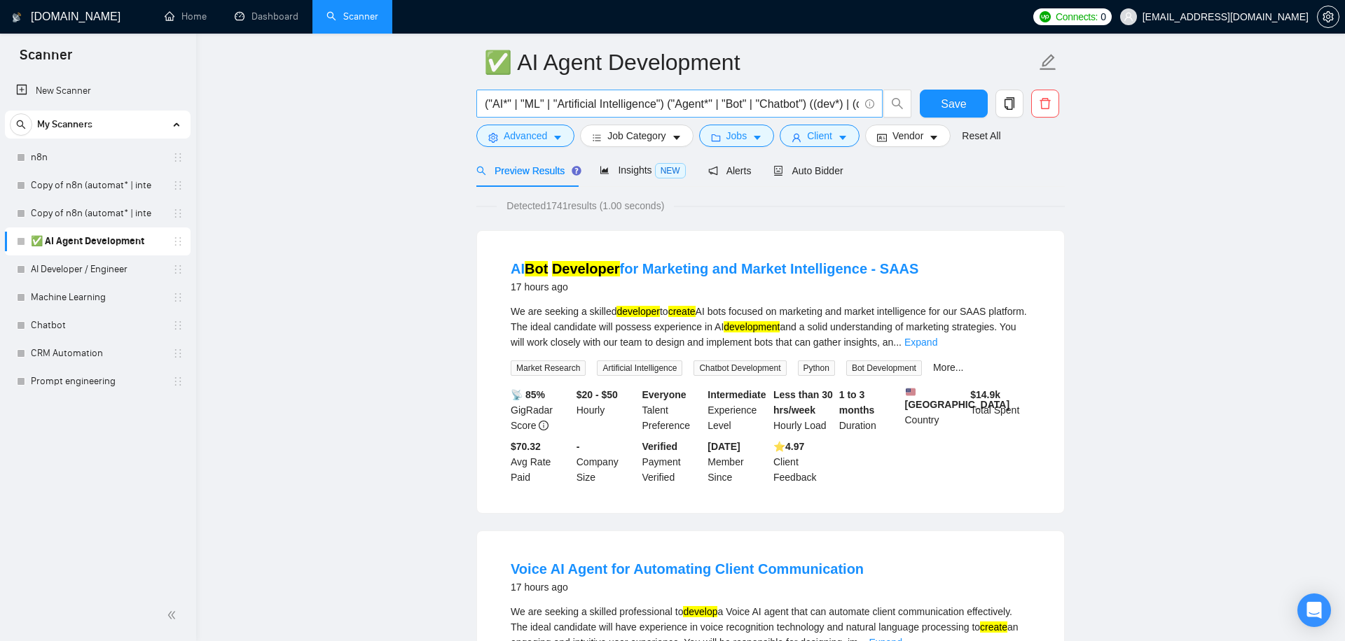
click at [562, 98] on input "("AI*" | "ML" | "Artificial Intelligence") ("Agent*" | "Bot" | "Chatbot") ((dev…" at bounding box center [672, 104] width 374 height 18
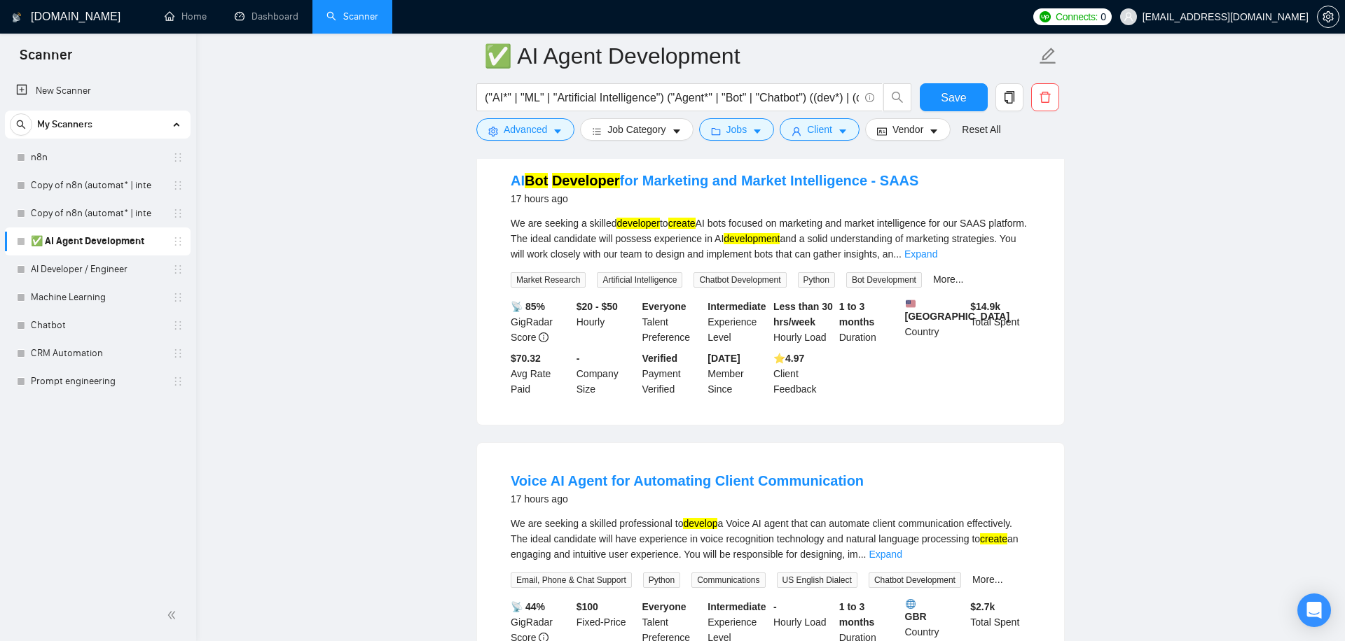
scroll to position [148, 0]
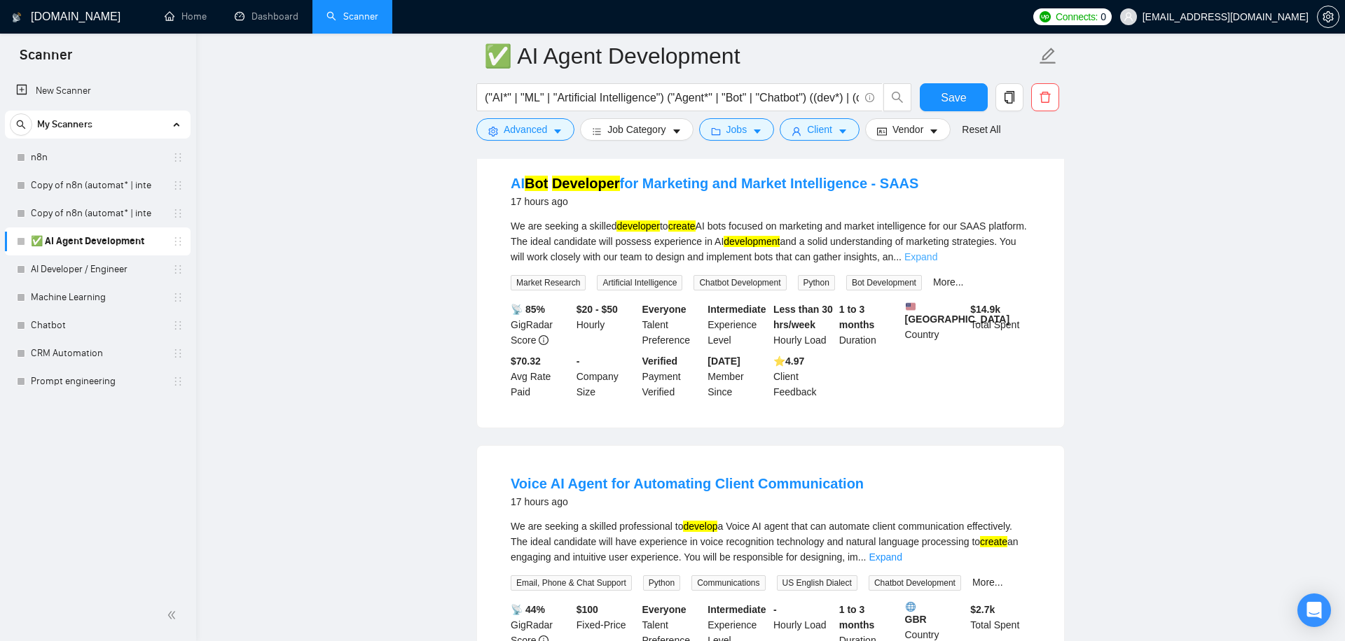
click at [937, 255] on link "Expand" at bounding box center [920, 256] width 33 height 11
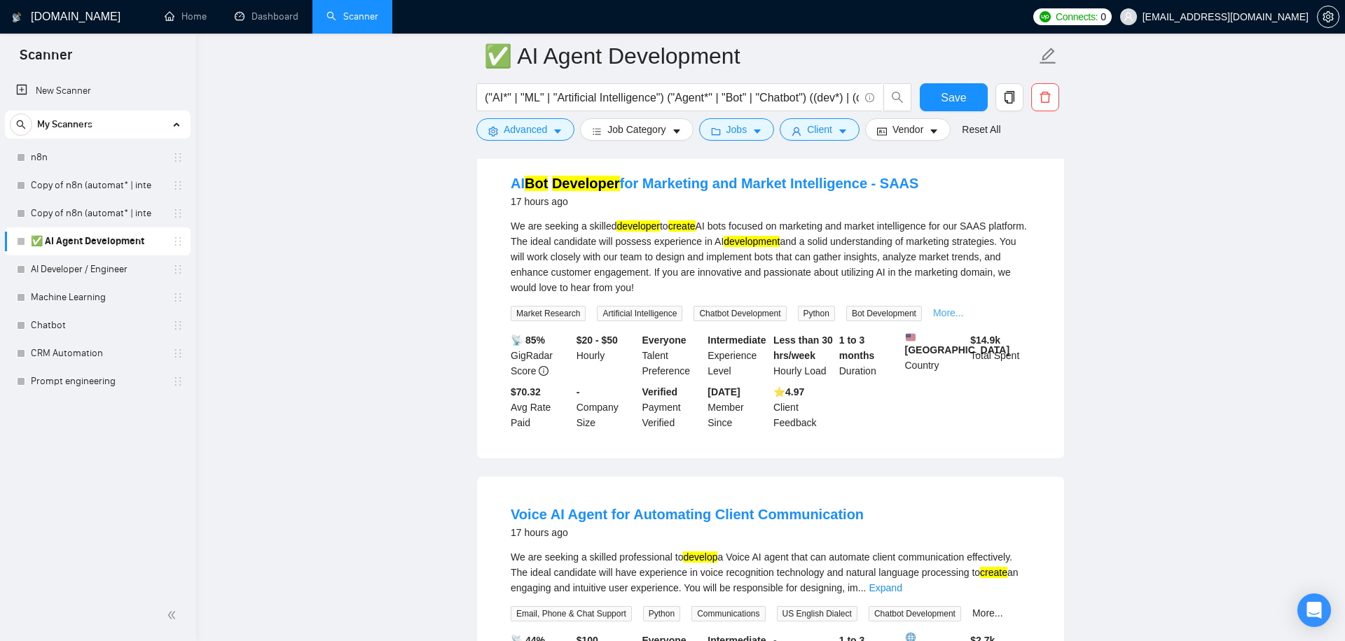
click at [964, 312] on link "More..." at bounding box center [948, 312] width 31 height 11
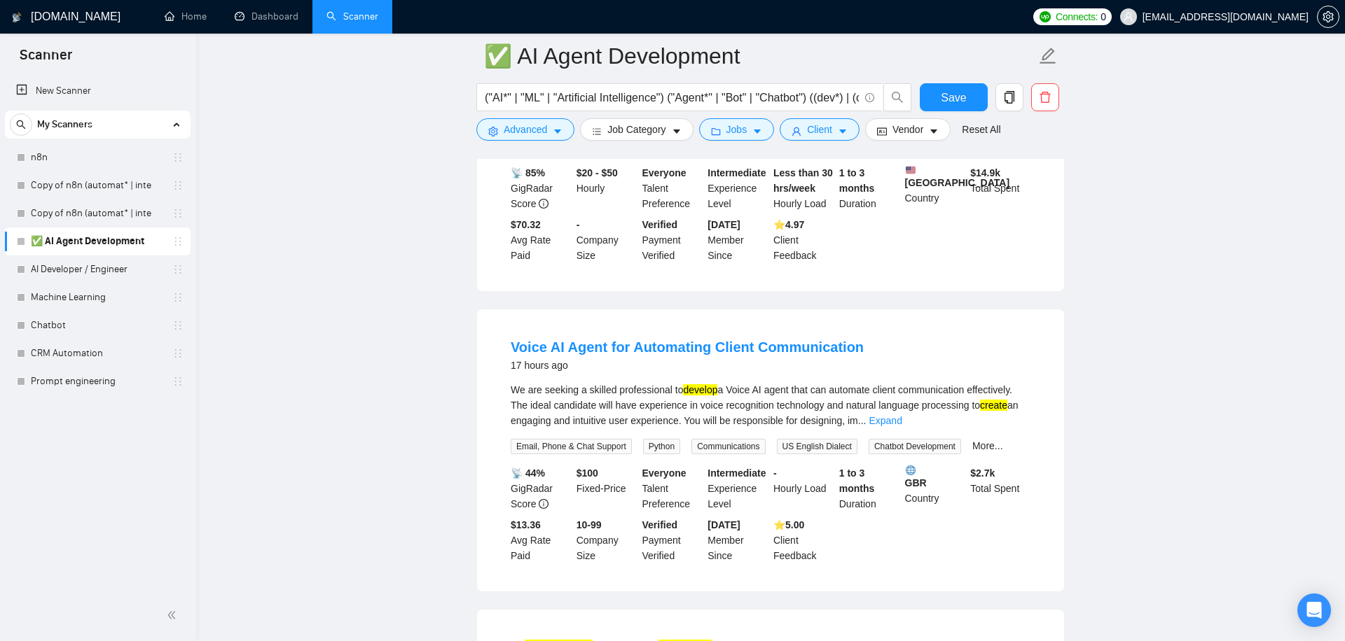
scroll to position [317, 0]
click at [1003, 450] on link "More..." at bounding box center [987, 443] width 31 height 11
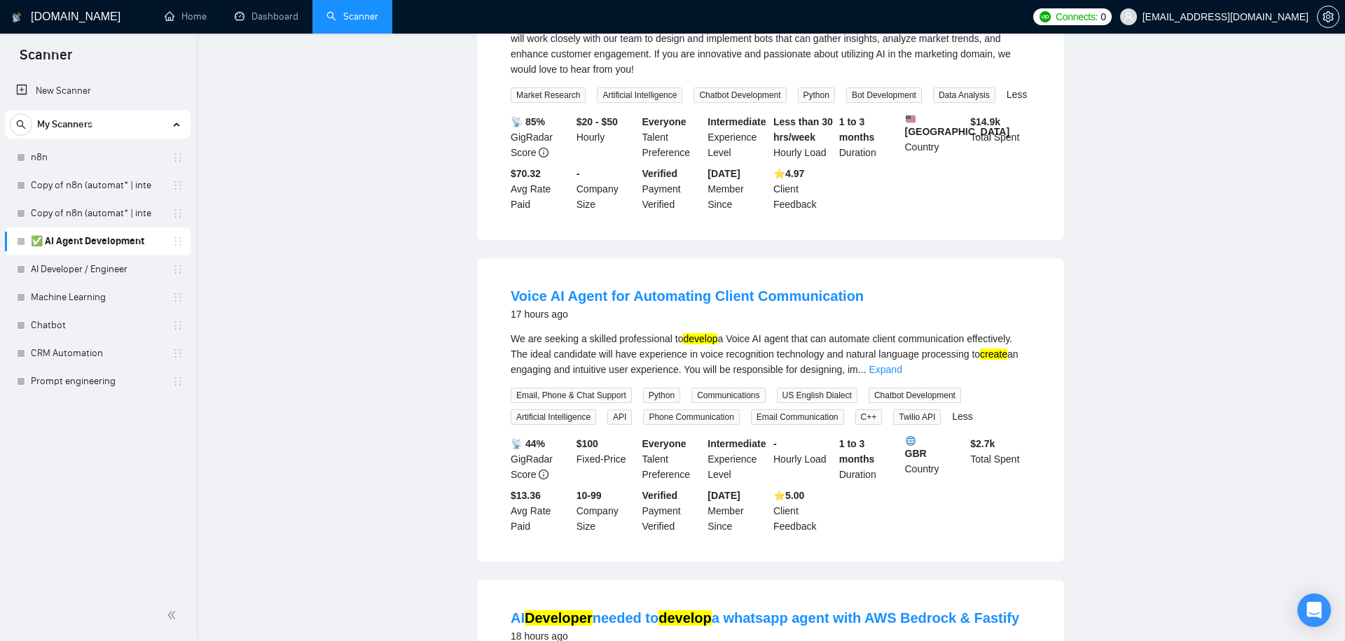
scroll to position [0, 0]
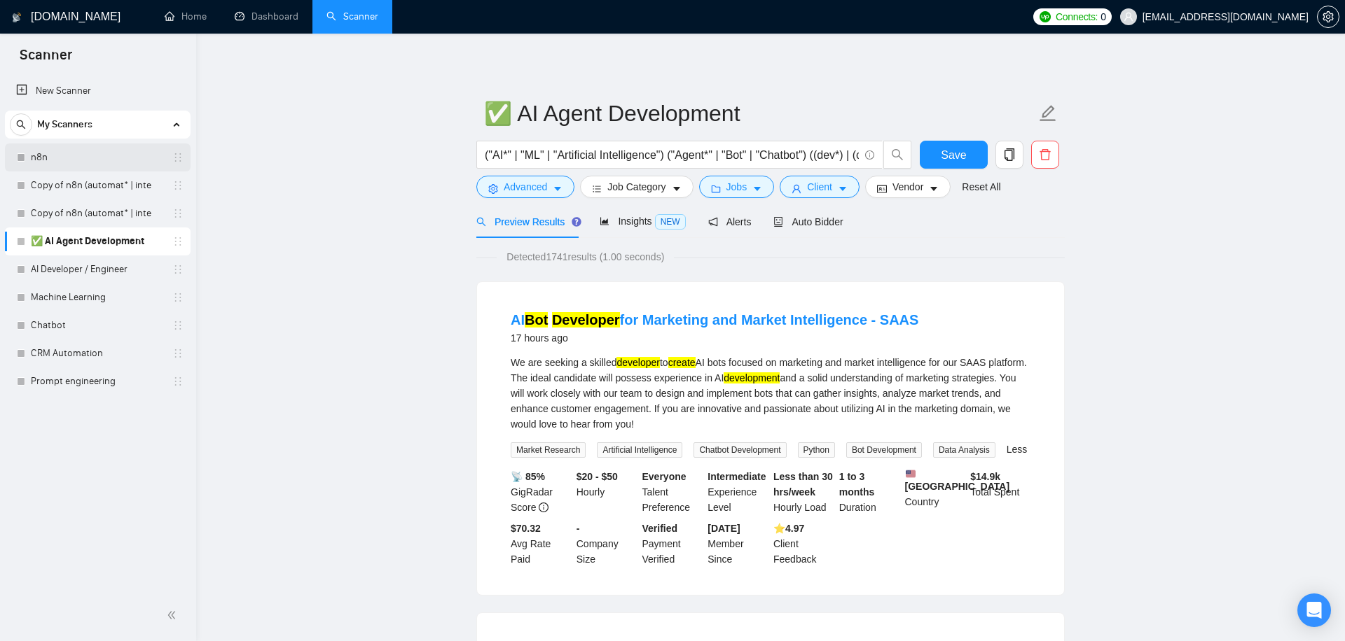
click at [114, 151] on link "n8n" at bounding box center [97, 158] width 133 height 28
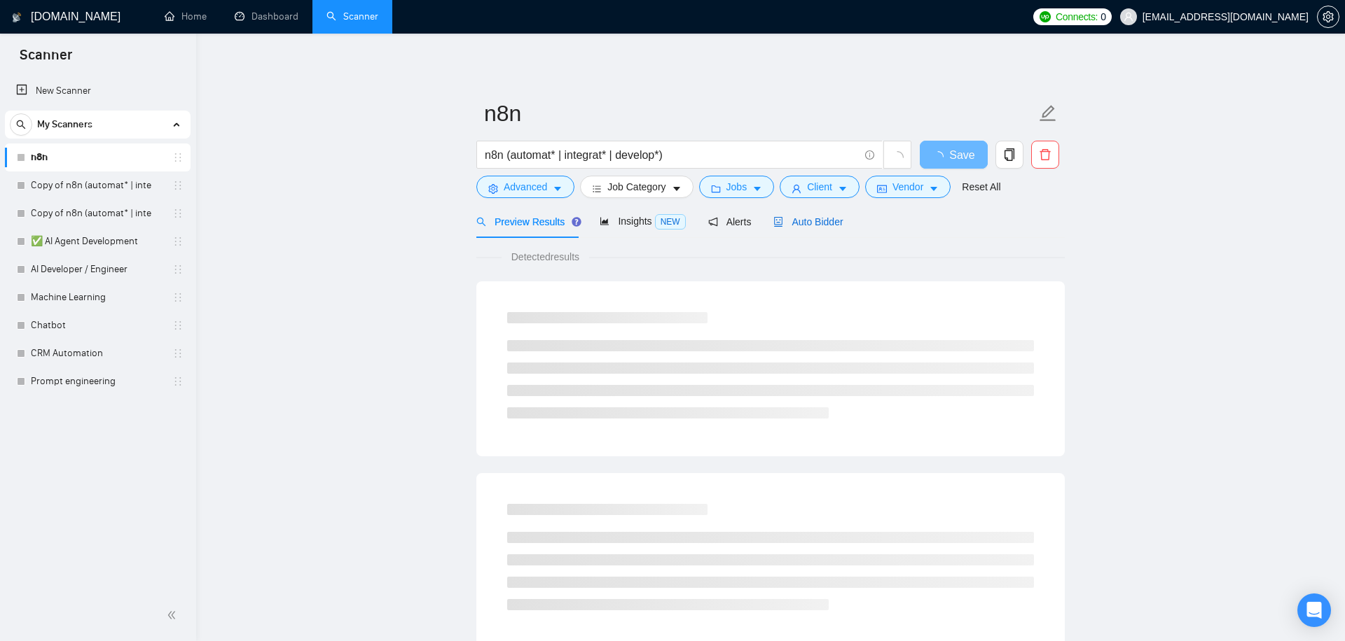
click at [814, 222] on span "Auto Bidder" at bounding box center [807, 221] width 69 height 11
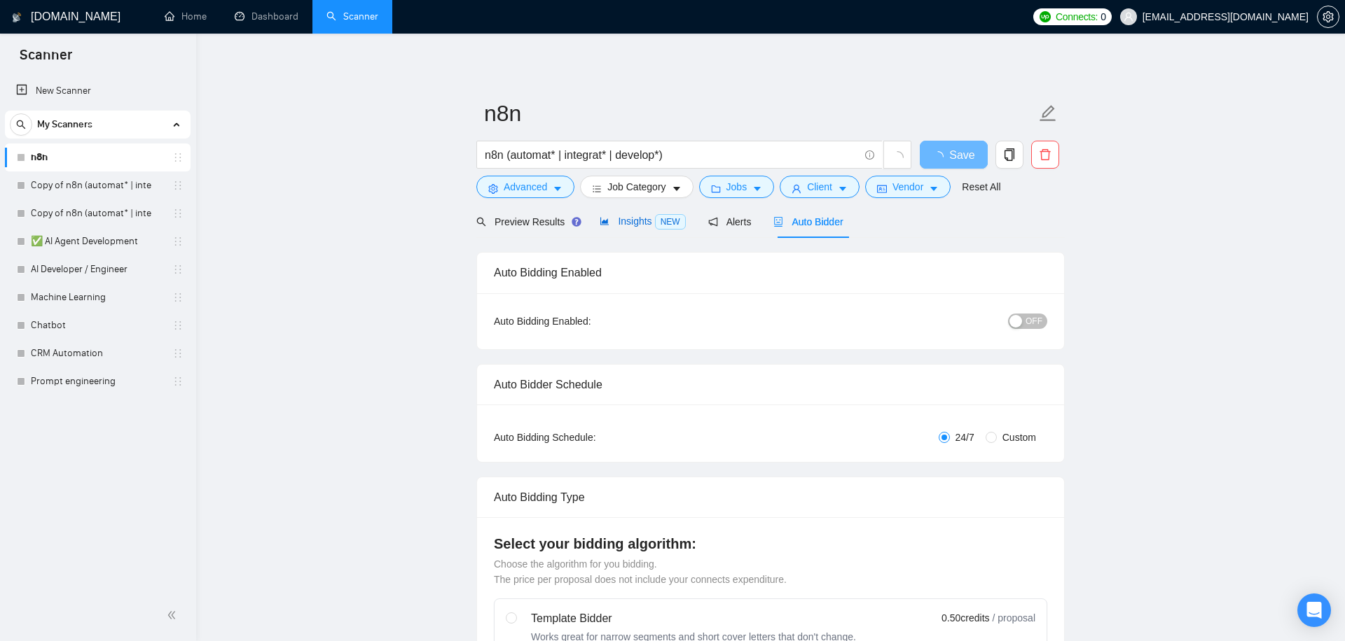
click at [645, 225] on span "Insights NEW" at bounding box center [641, 221] width 85 height 11
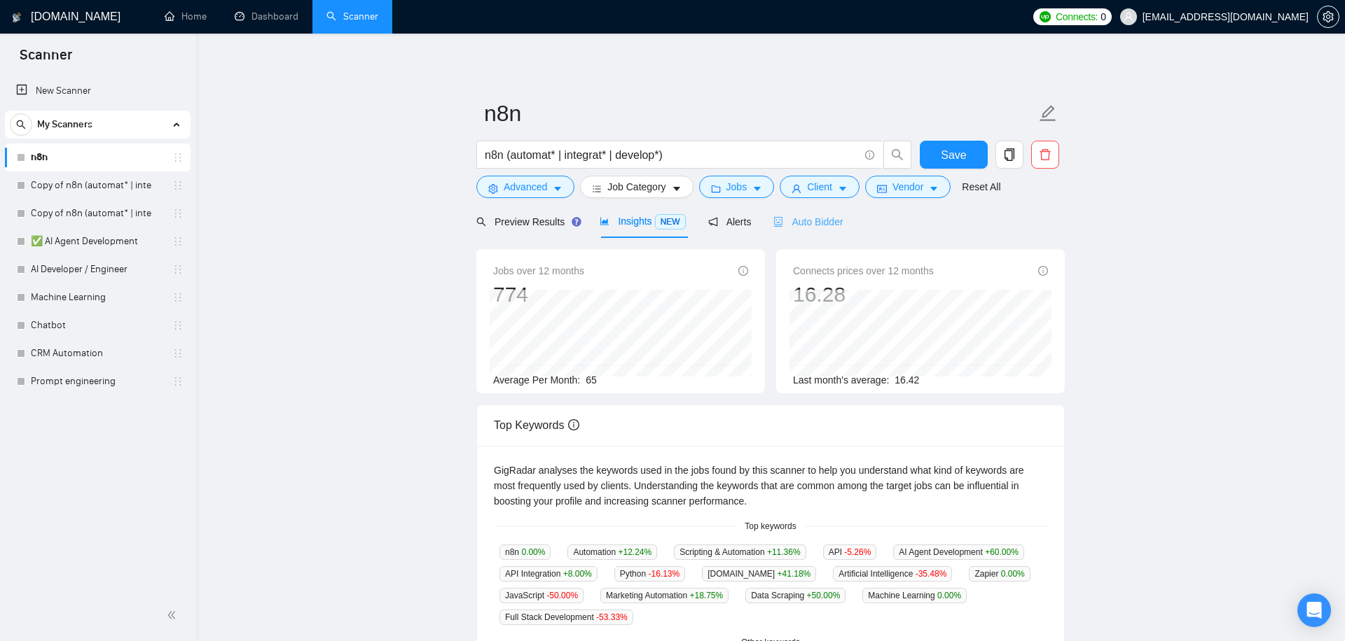
click at [803, 232] on div "Auto Bidder" at bounding box center [807, 221] width 69 height 33
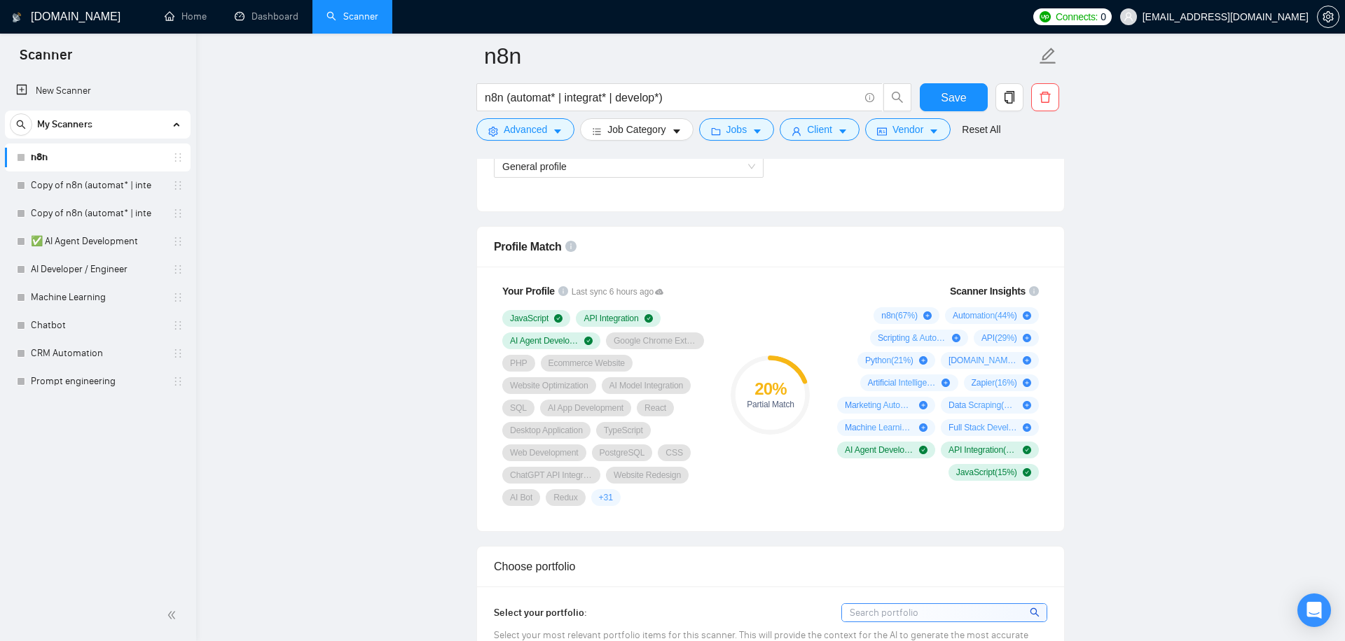
scroll to position [758, 0]
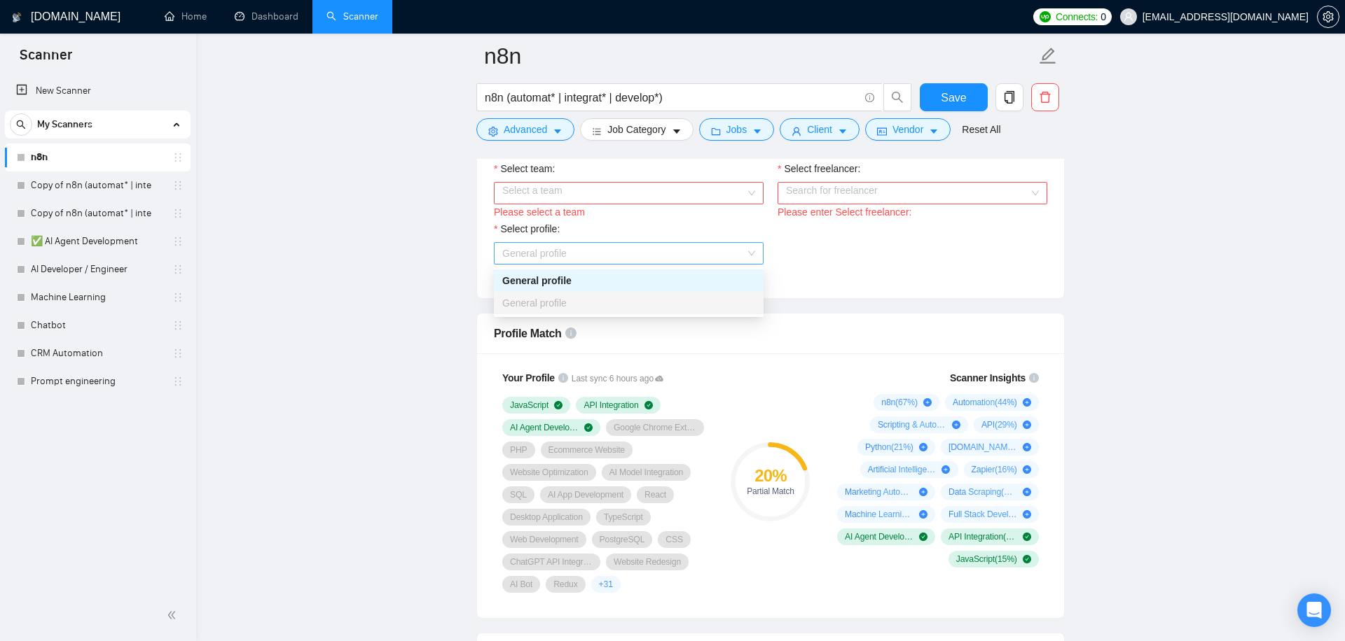
click at [662, 251] on span "General profile" at bounding box center [628, 253] width 253 height 21
click at [683, 223] on div "Select profile:" at bounding box center [629, 231] width 270 height 21
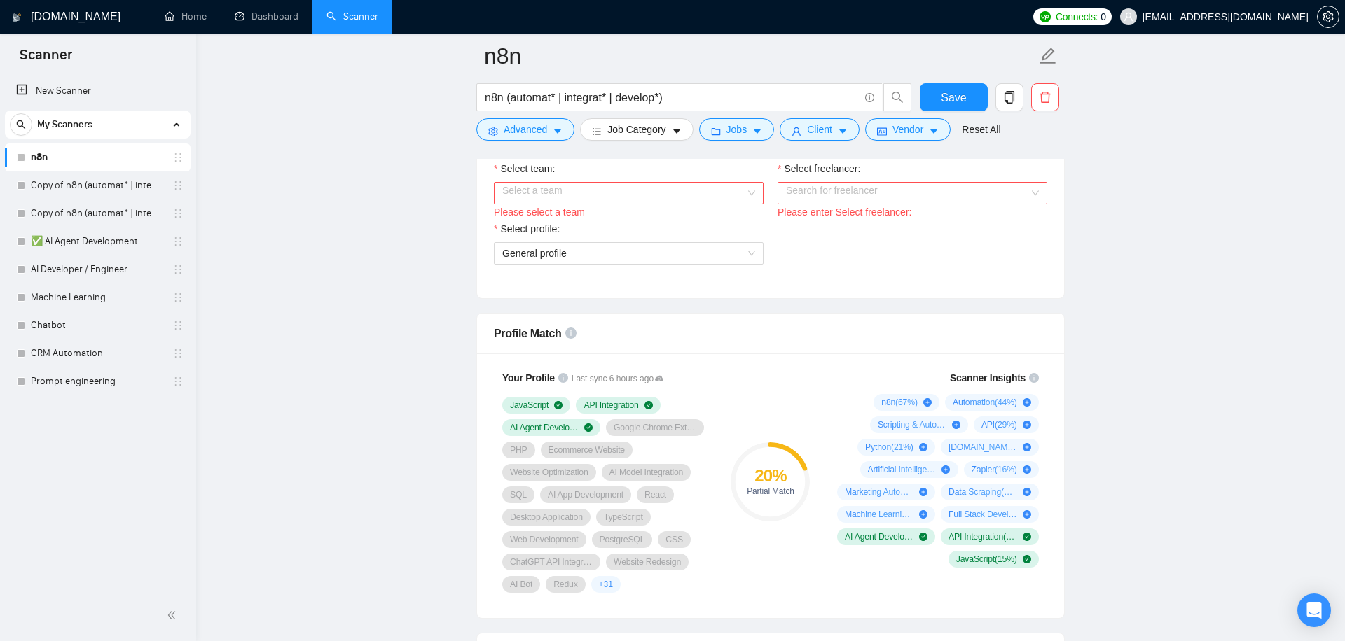
click at [699, 204] on div "Select a team" at bounding box center [629, 193] width 270 height 22
click at [659, 231] on div "Ratech" at bounding box center [629, 220] width 270 height 22
click at [881, 199] on input "Select freelancer:" at bounding box center [907, 193] width 243 height 21
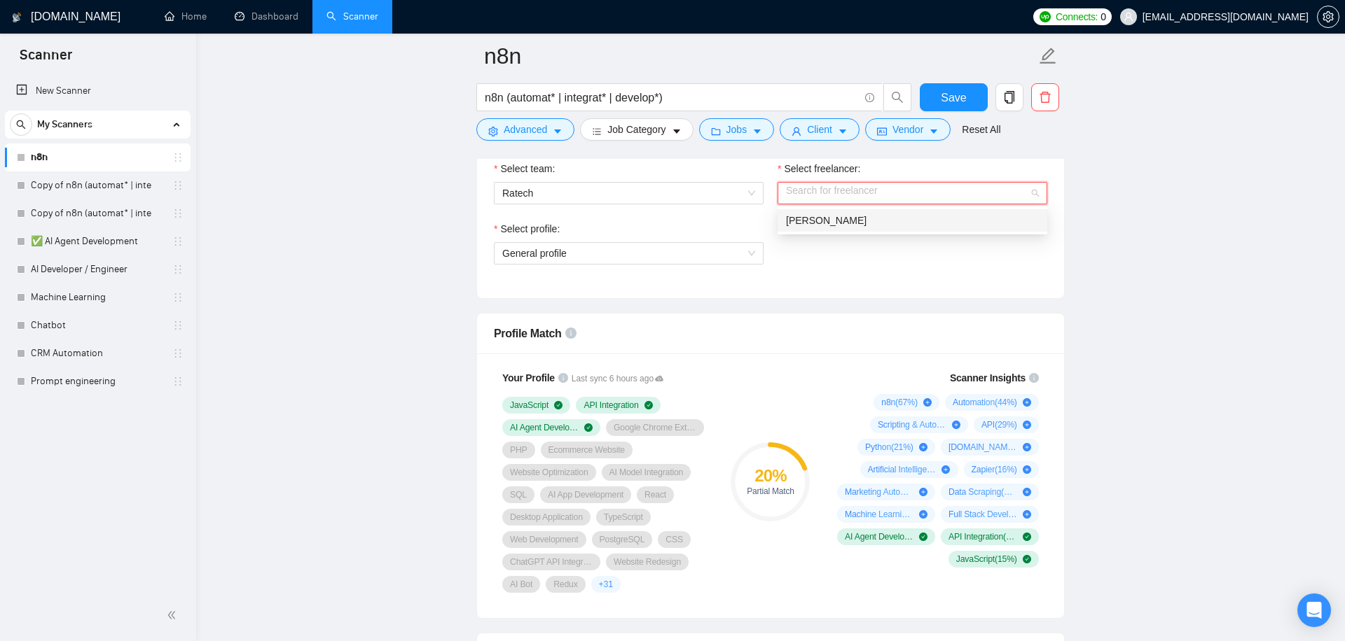
click at [855, 218] on span "[PERSON_NAME]" at bounding box center [826, 220] width 81 height 11
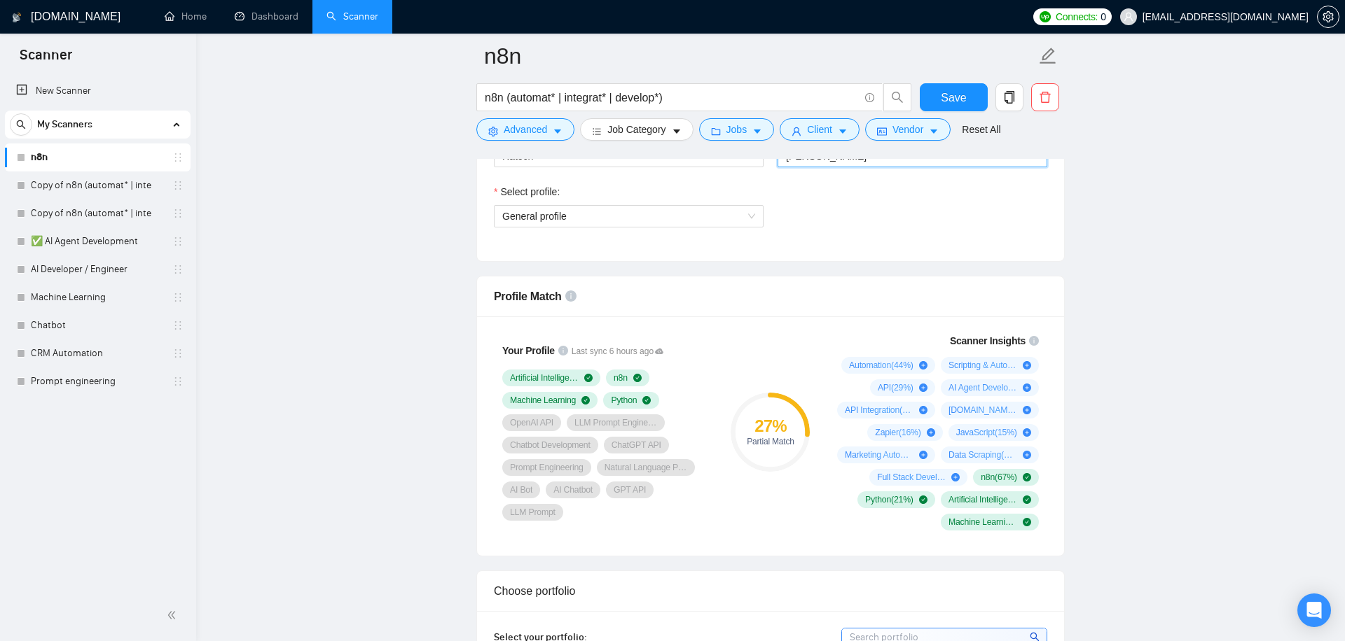
scroll to position [810, 0]
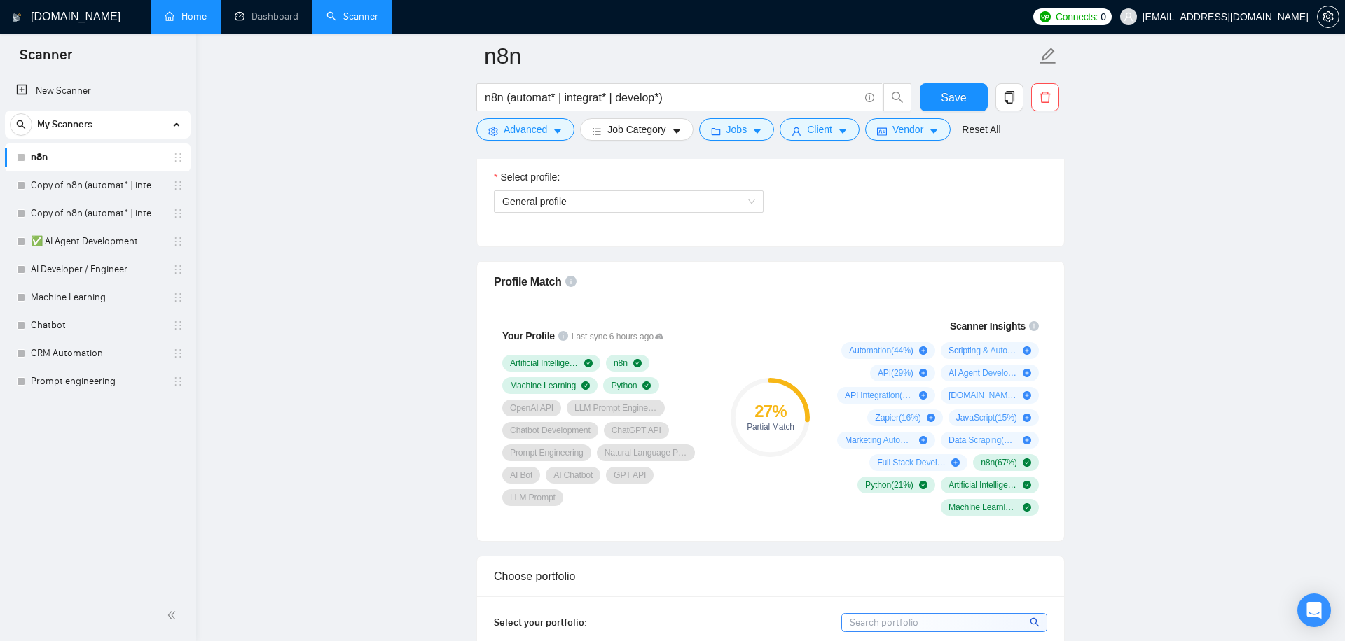
click at [185, 15] on link "Home" at bounding box center [186, 17] width 42 height 12
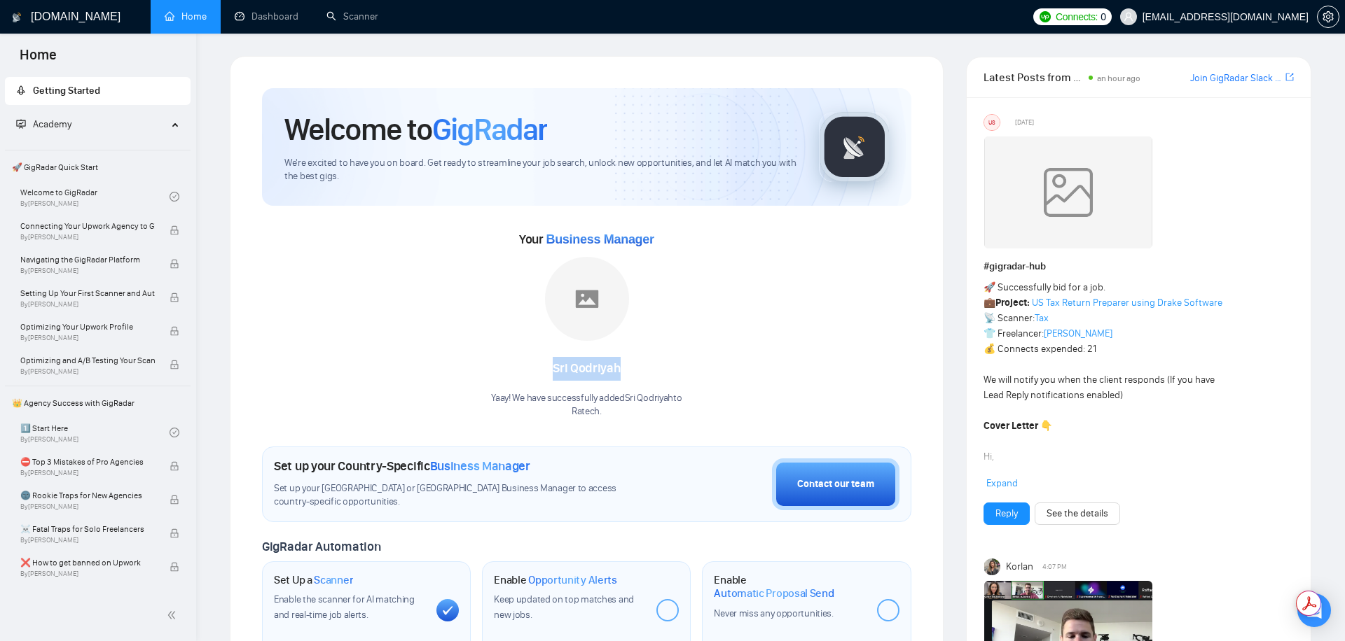
drag, startPoint x: 622, startPoint y: 370, endPoint x: 541, endPoint y: 367, distance: 80.6
click at [541, 367] on div "Sri Qodriyah" at bounding box center [586, 369] width 190 height 24
click at [555, 368] on div "Sri Qodriyah" at bounding box center [586, 369] width 190 height 24
drag, startPoint x: 520, startPoint y: 237, endPoint x: 664, endPoint y: 240, distance: 143.6
click at [664, 240] on div "Your Business Manager [PERSON_NAME] Yaay! We have successfully added Sri Qodriy…" at bounding box center [586, 323] width 649 height 190
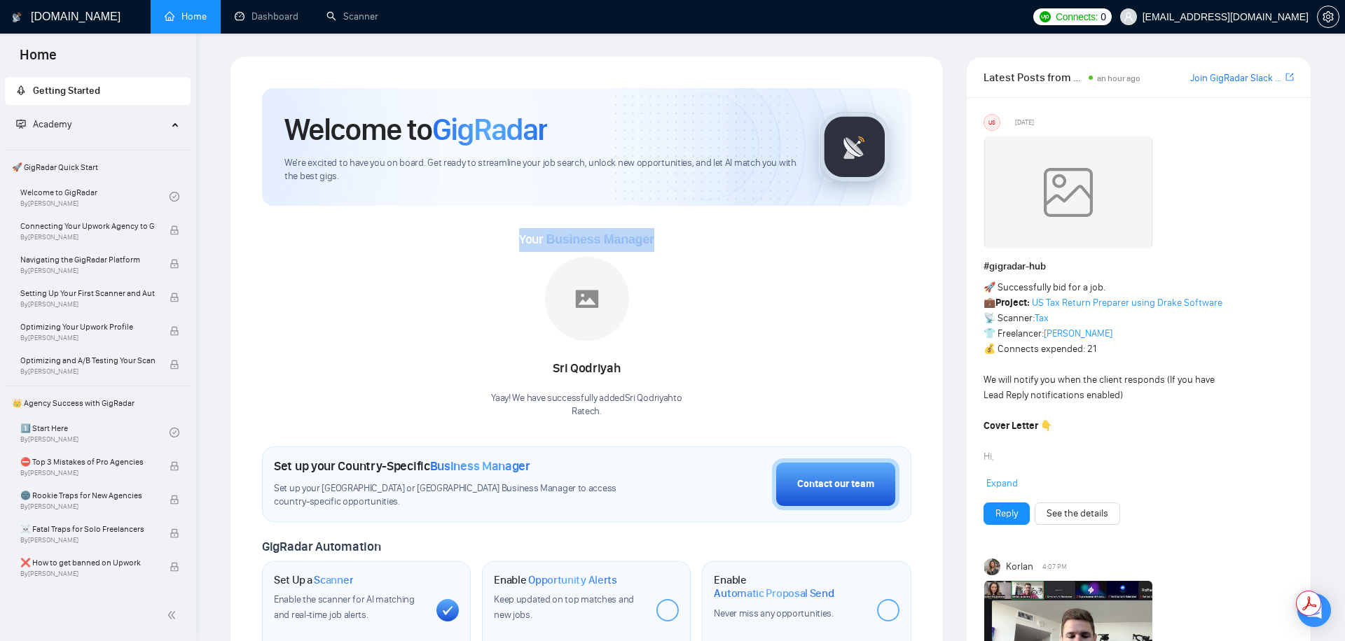
click at [664, 240] on div "Your Business Manager [PERSON_NAME] Yaay! We have successfully added Sri Qodriy…" at bounding box center [586, 323] width 649 height 190
click at [276, 19] on link "Dashboard" at bounding box center [267, 17] width 64 height 12
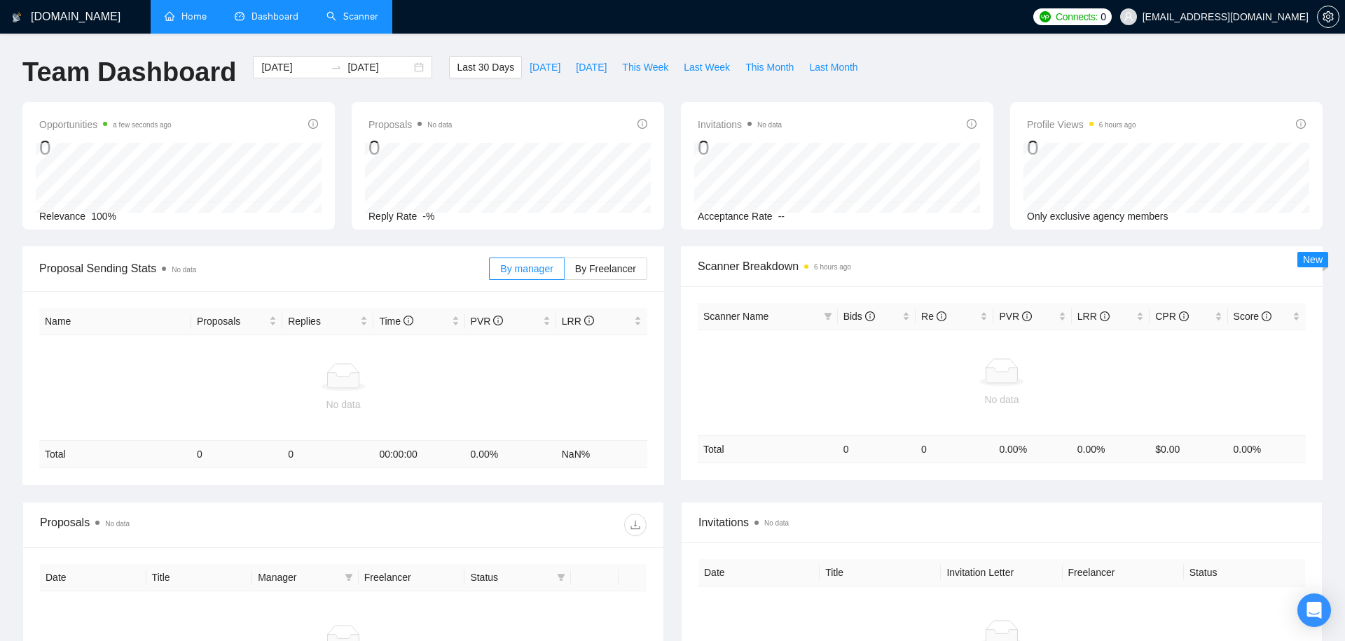
click at [361, 21] on link "Scanner" at bounding box center [352, 17] width 52 height 12
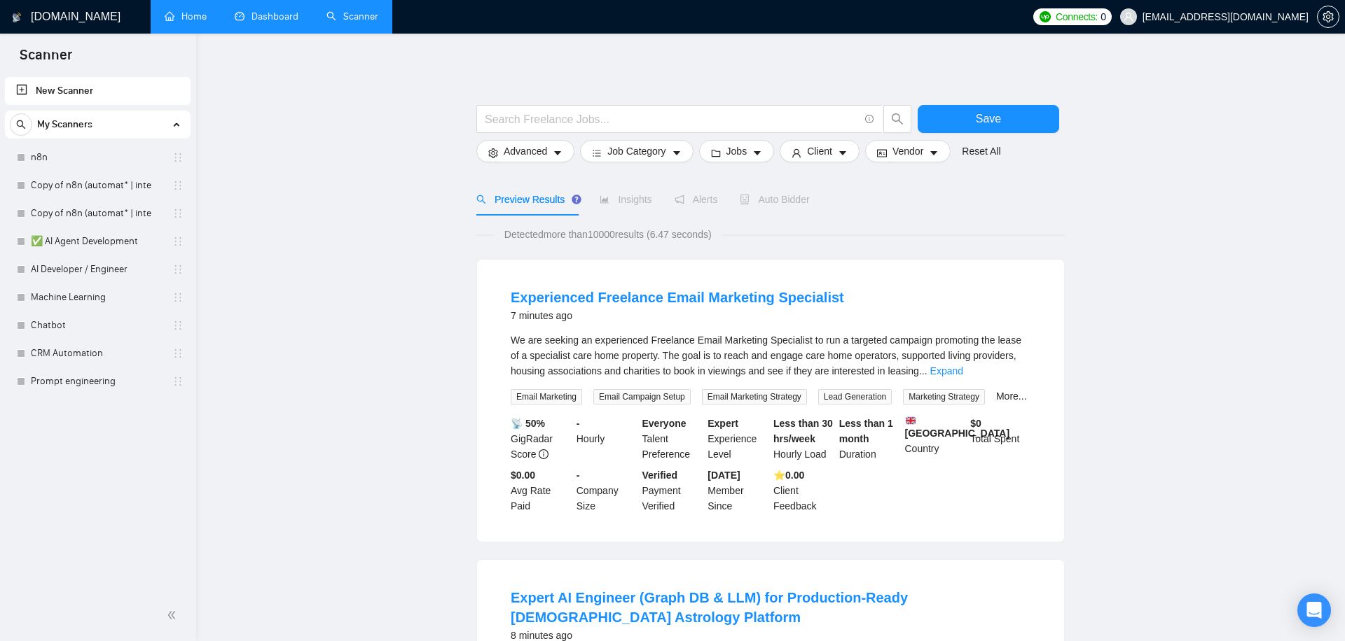
click at [270, 22] on link "Dashboard" at bounding box center [267, 17] width 64 height 12
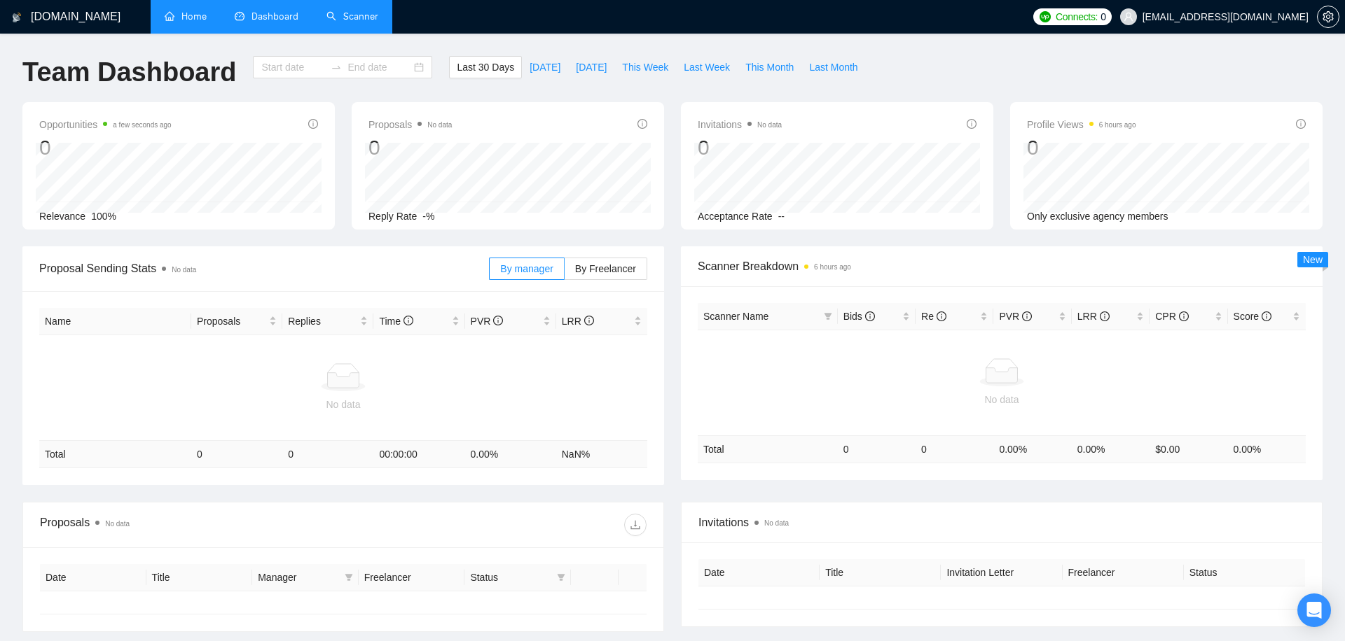
type input "[DATE]"
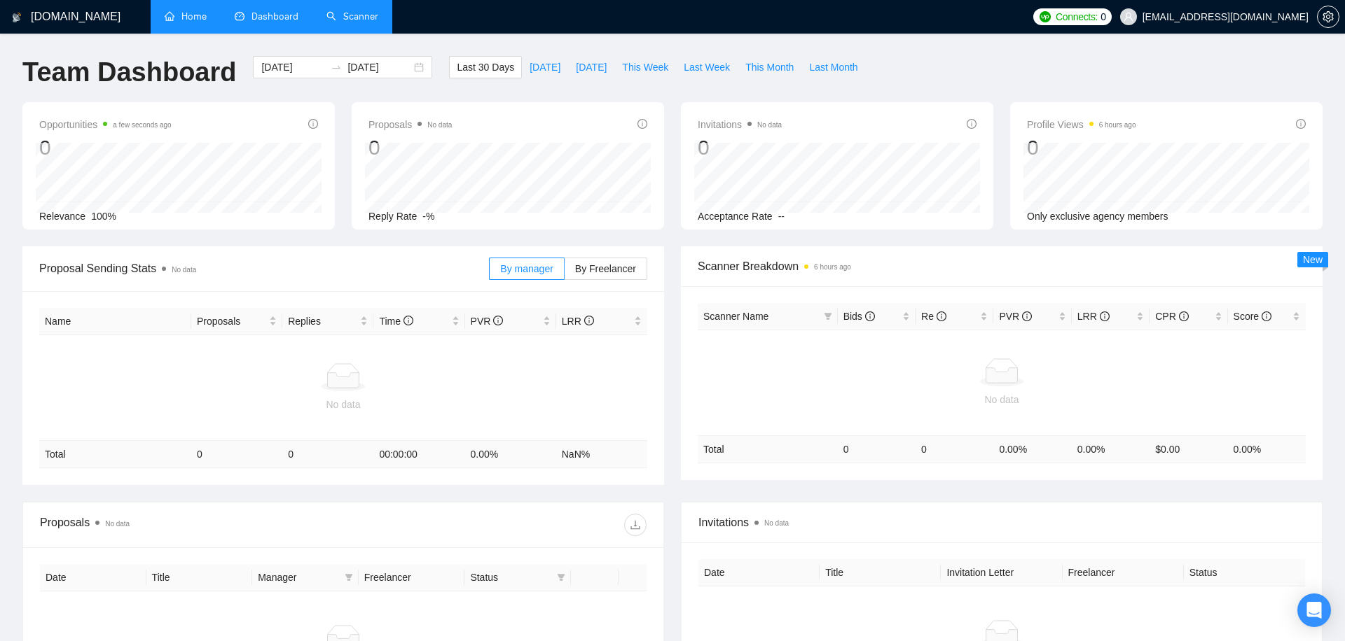
click at [352, 15] on link "Scanner" at bounding box center [352, 17] width 52 height 12
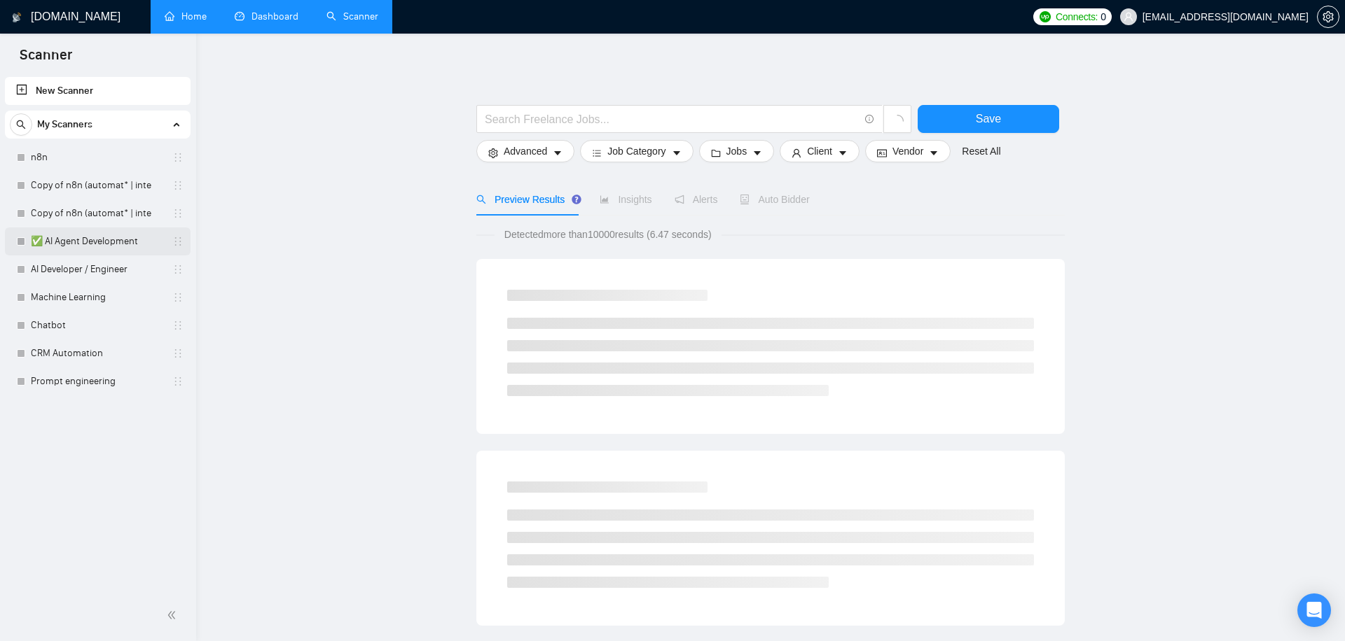
click at [89, 239] on link "✅ AI Agent Development" at bounding box center [97, 242] width 133 height 28
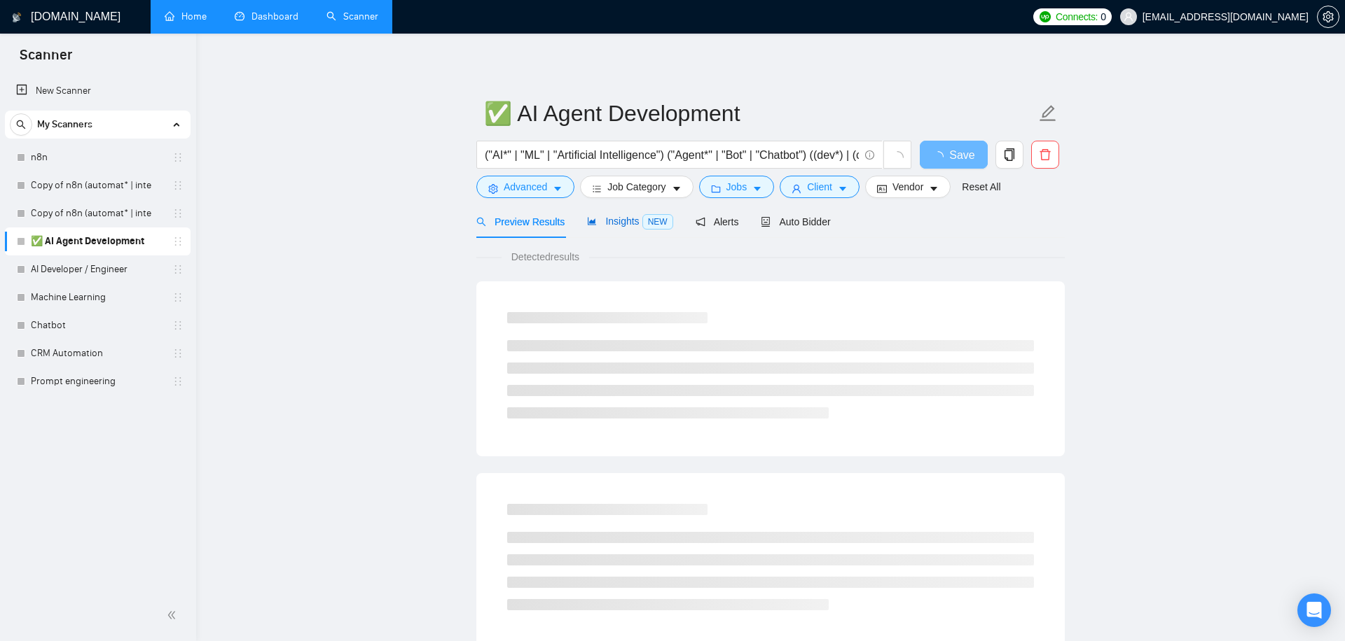
click at [608, 225] on span "Insights NEW" at bounding box center [629, 221] width 85 height 11
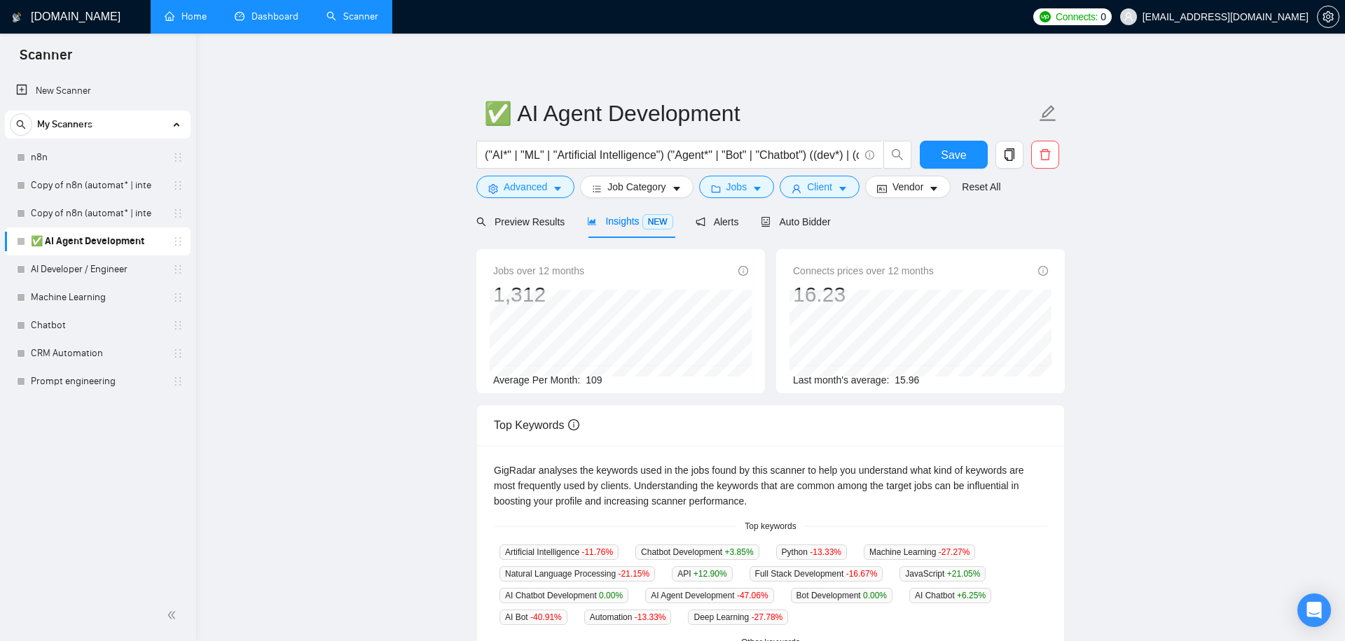
scroll to position [30, 0]
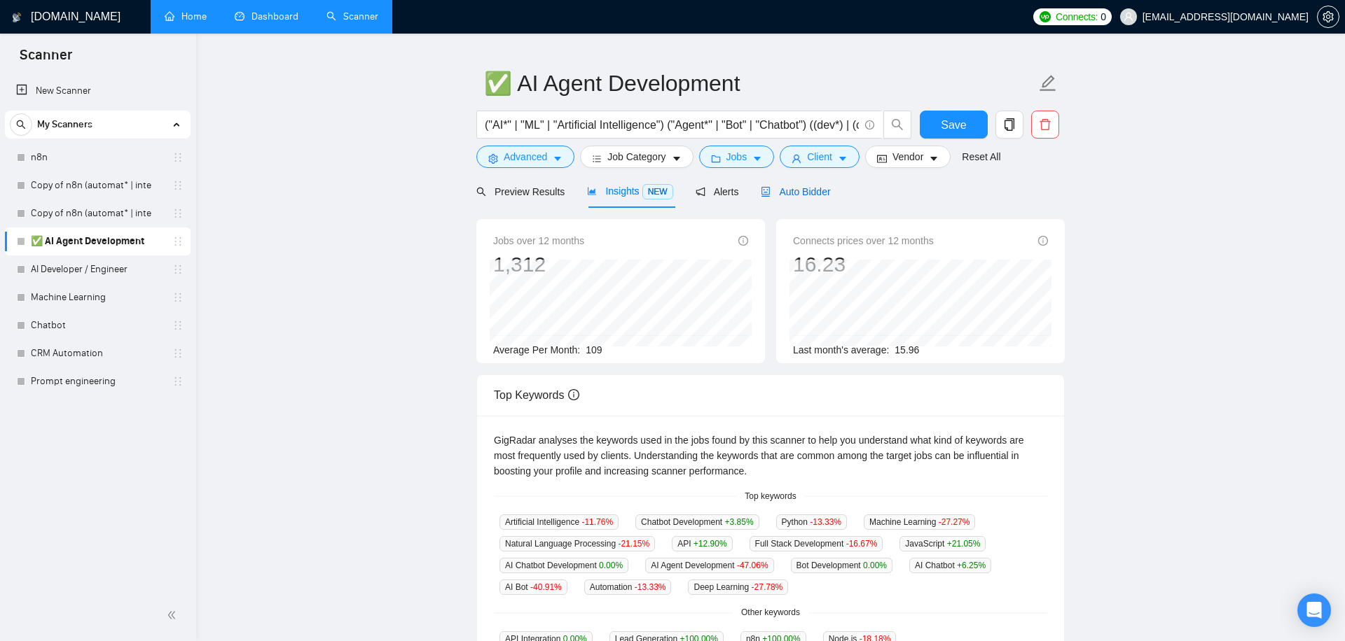
click at [793, 194] on span "Auto Bidder" at bounding box center [795, 191] width 69 height 11
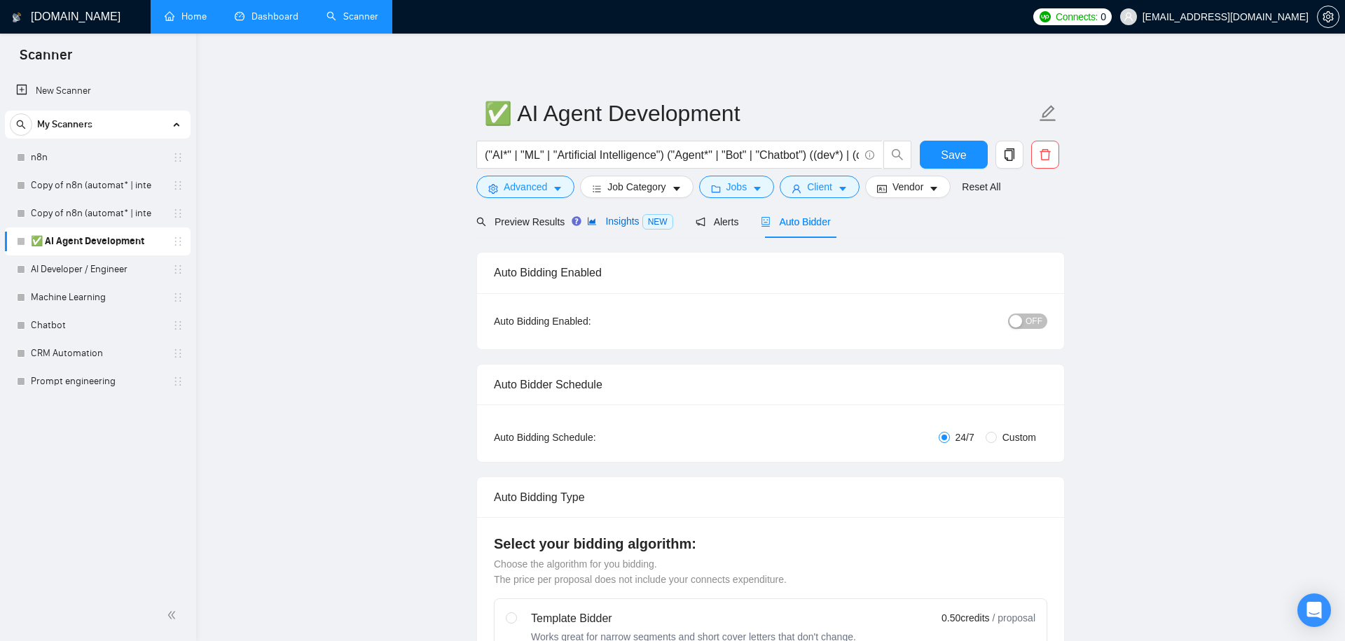
click at [644, 225] on span "NEW" at bounding box center [657, 221] width 31 height 15
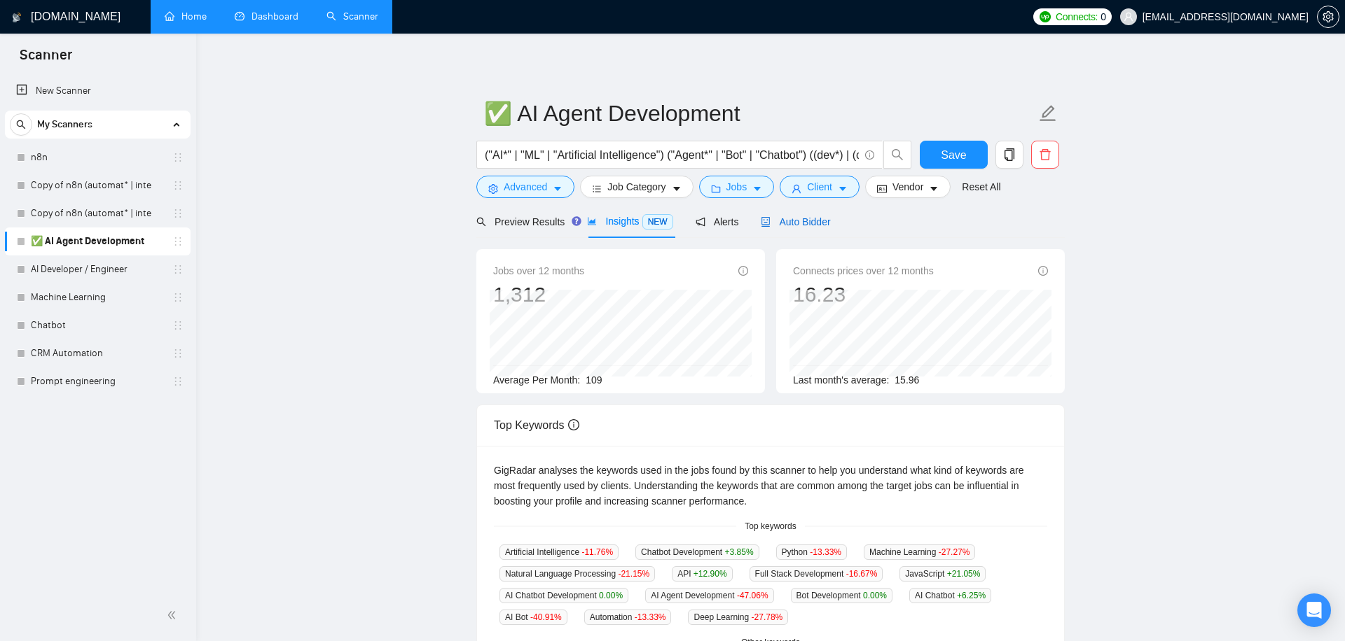
click at [788, 226] on span "Auto Bidder" at bounding box center [795, 221] width 69 height 11
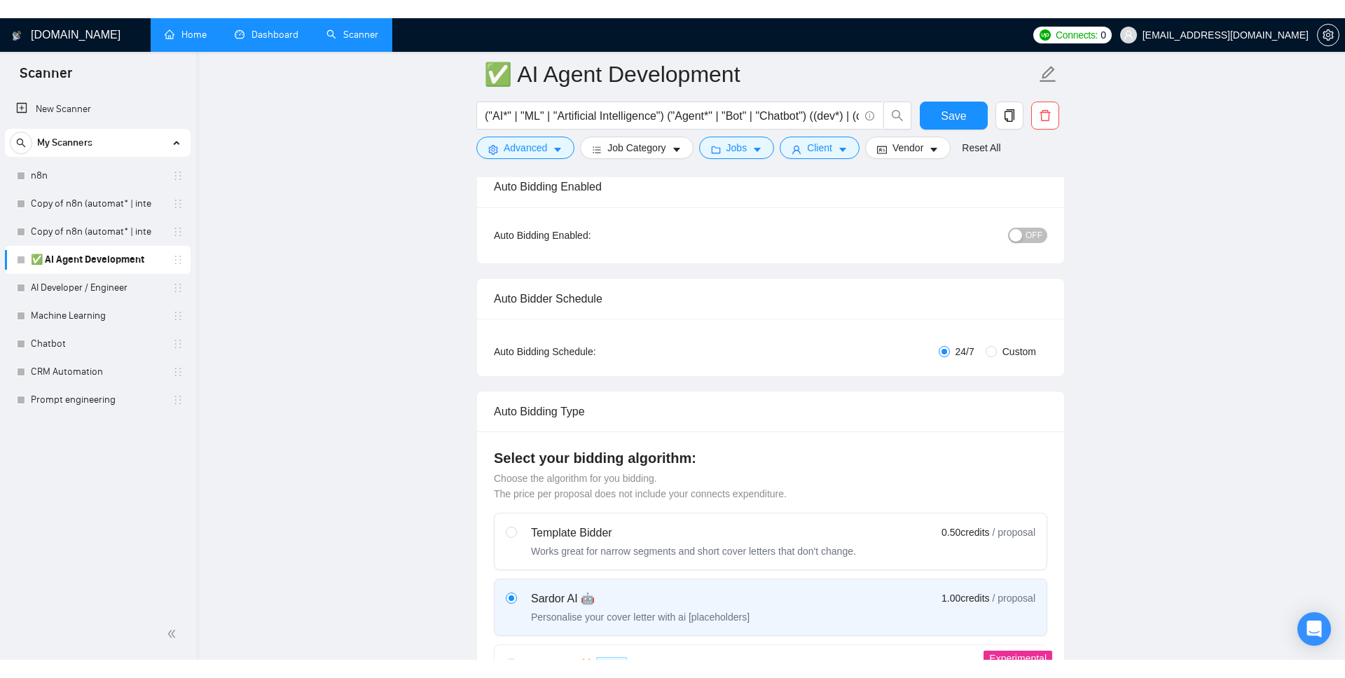
scroll to position [13, 0]
